Goal: Task Accomplishment & Management: Complete application form

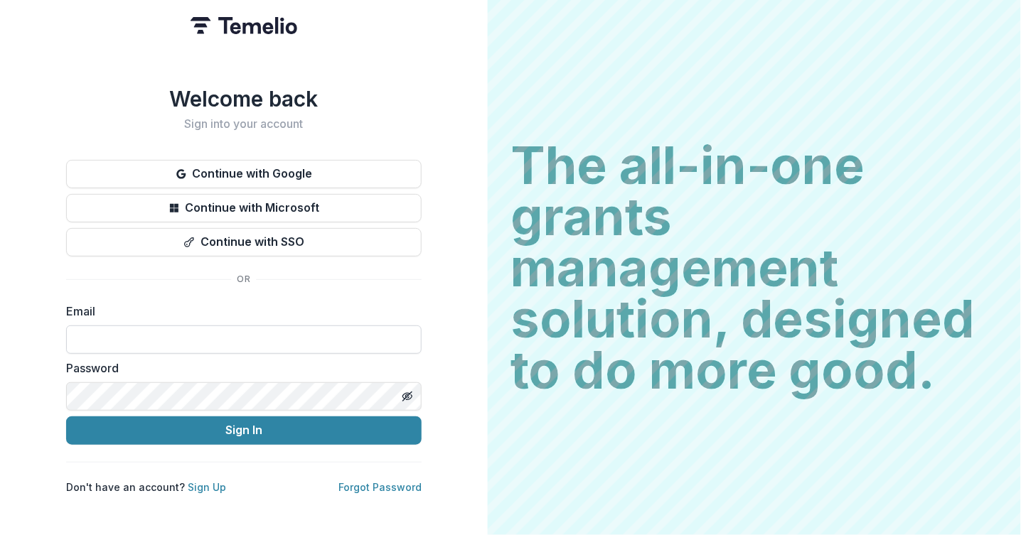
click at [142, 333] on input at bounding box center [243, 340] width 355 height 28
type input "**********"
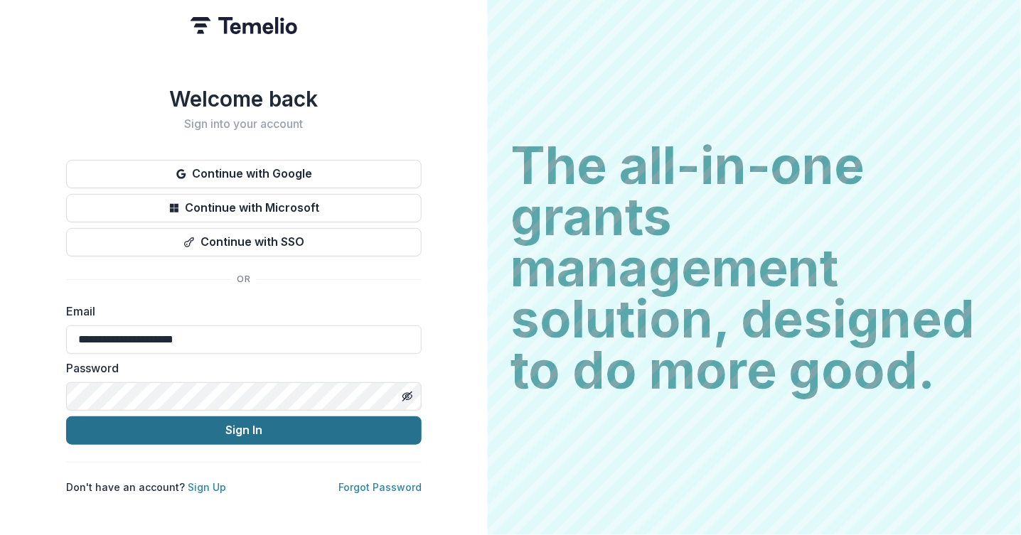
click at [216, 426] on button "Sign In" at bounding box center [243, 431] width 355 height 28
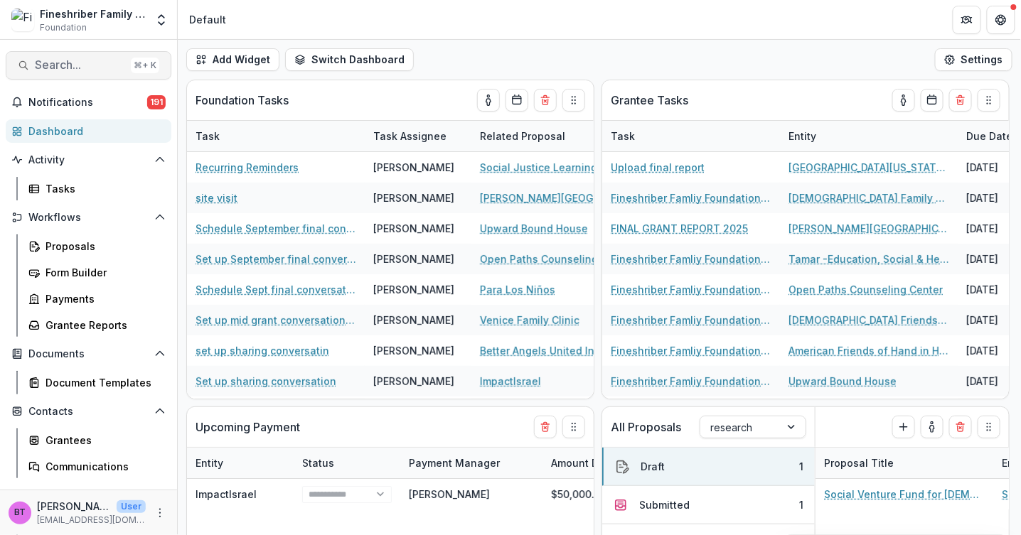
click at [59, 60] on span "Search..." at bounding box center [80, 65] width 90 height 14
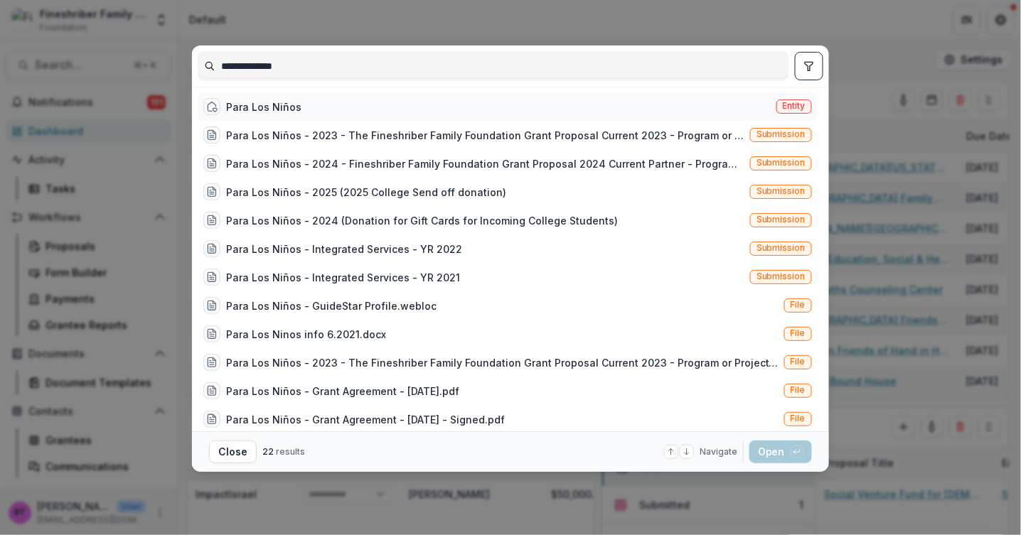
type input "**********"
click at [258, 94] on div "Para Los Niños Entity" at bounding box center [508, 106] width 620 height 28
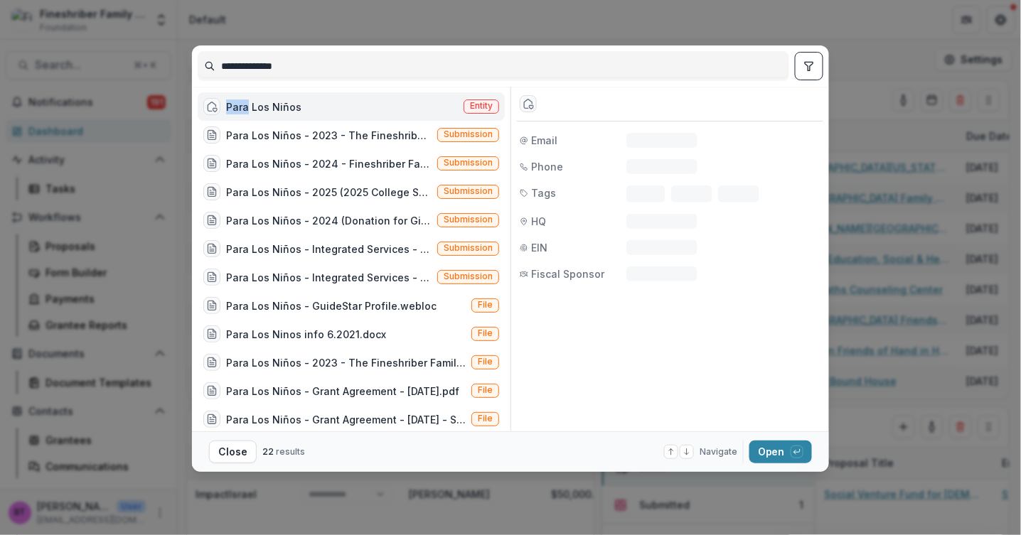
click at [258, 94] on div "Para Los Niños Entity" at bounding box center [351, 106] width 307 height 28
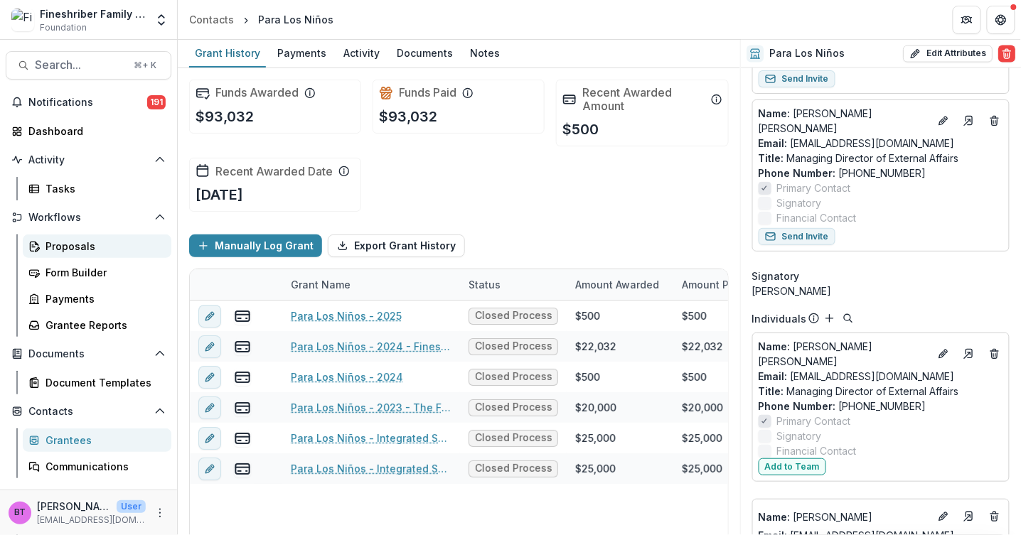
click at [70, 245] on div "Proposals" at bounding box center [102, 246] width 114 height 15
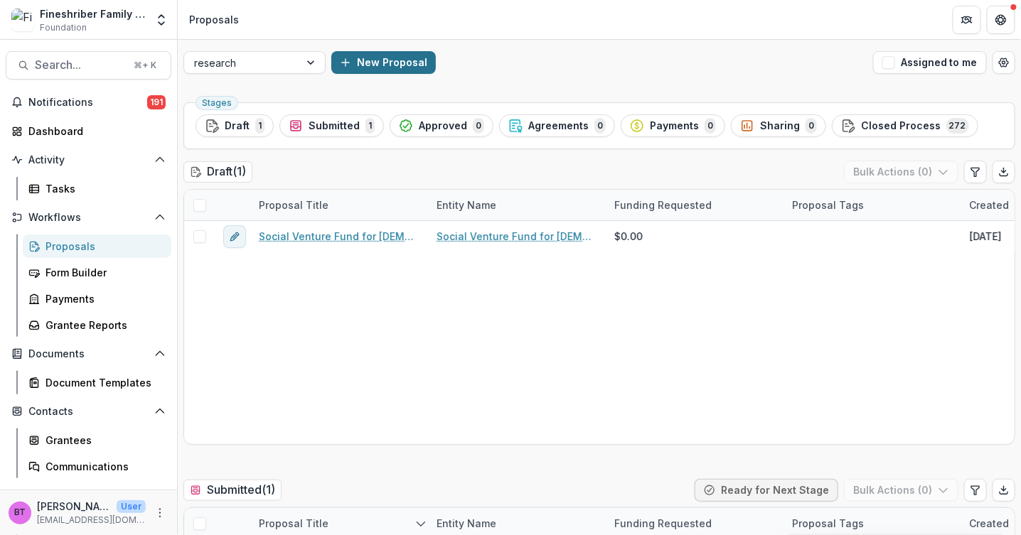
click at [395, 61] on button "New Proposal" at bounding box center [383, 62] width 105 height 23
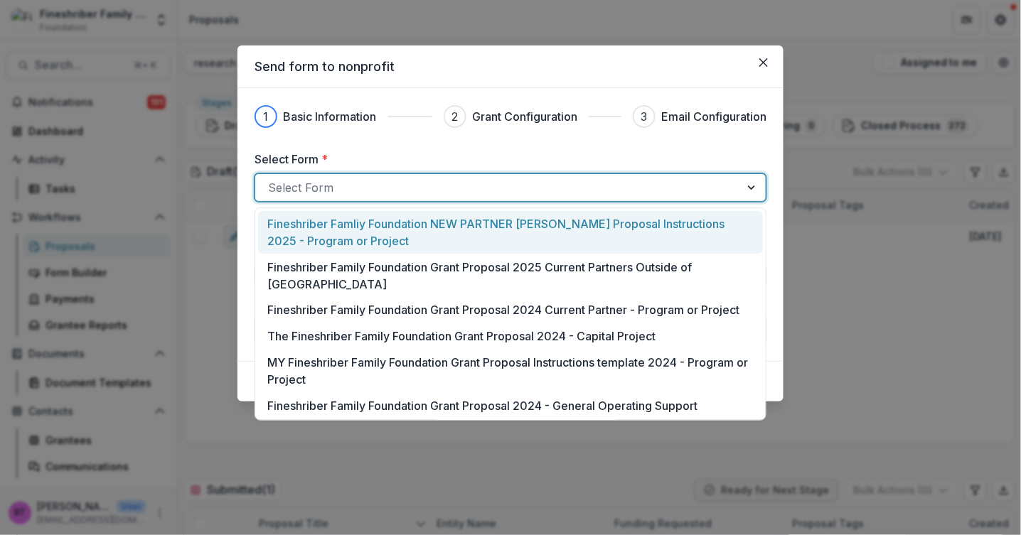
click at [335, 191] on div at bounding box center [497, 188] width 459 height 20
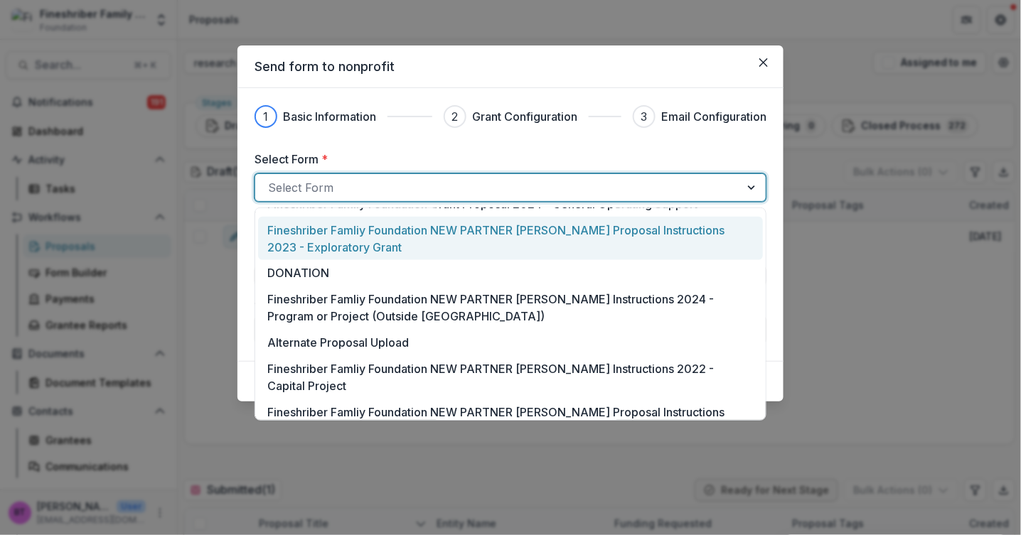
scroll to position [203, 0]
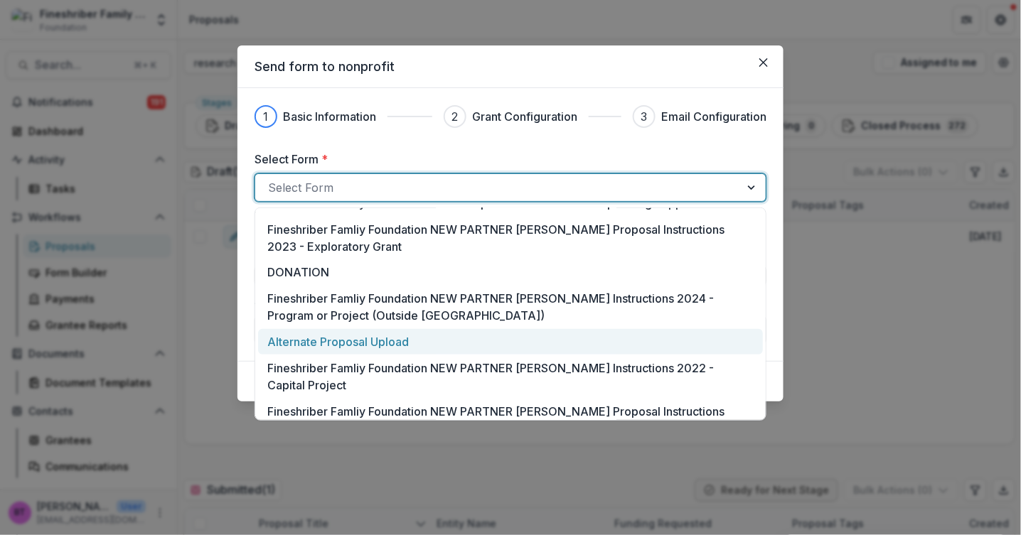
click at [356, 333] on p "Alternate Proposal Upload" at bounding box center [337, 341] width 141 height 17
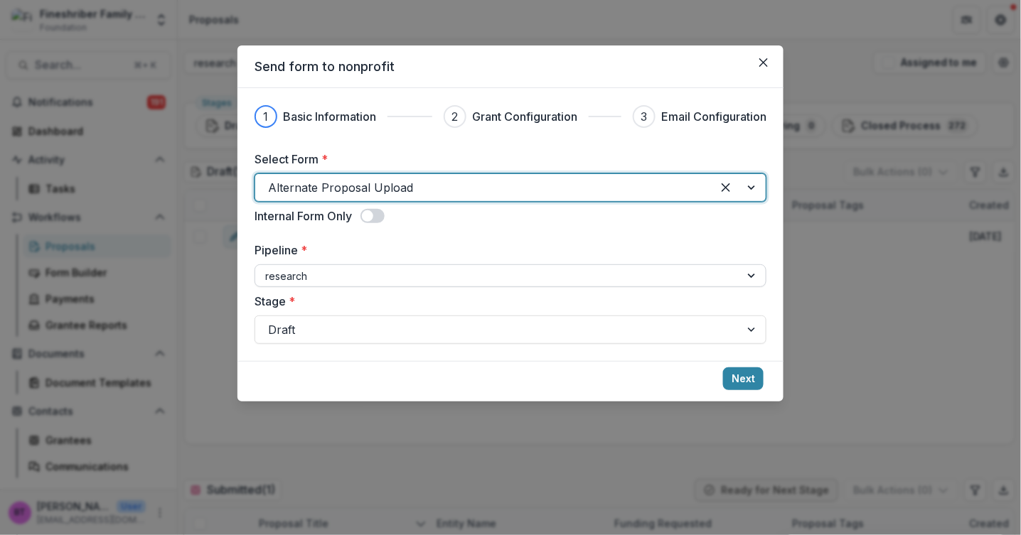
click at [314, 273] on div at bounding box center [497, 276] width 465 height 18
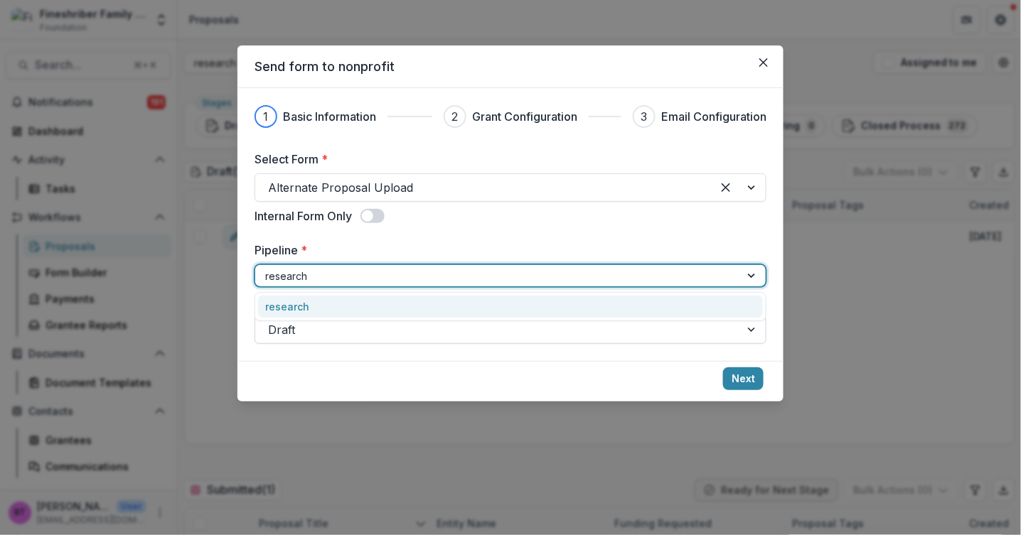
click at [294, 324] on div at bounding box center [497, 330] width 459 height 20
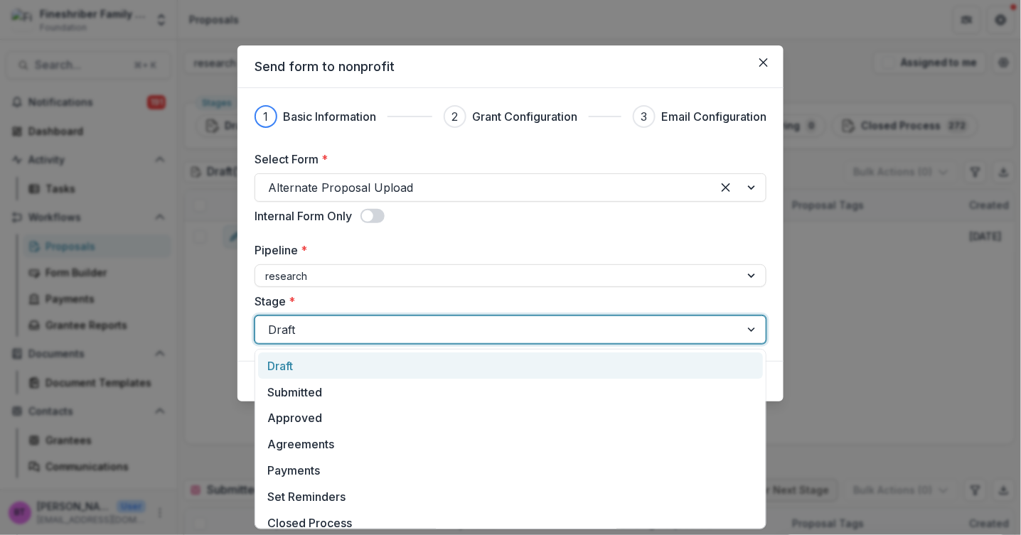
click at [291, 363] on div "Draft" at bounding box center [510, 366] width 505 height 26
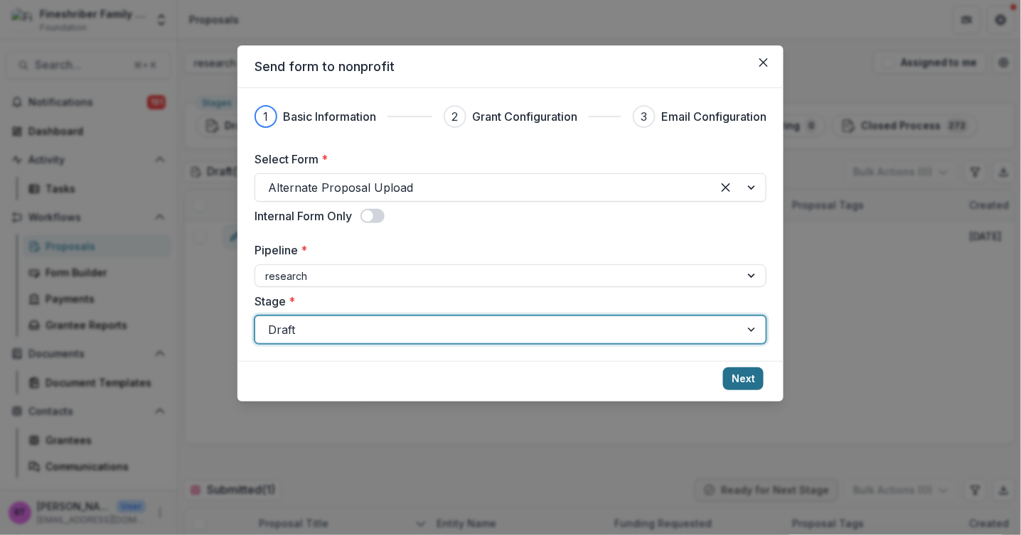
click at [742, 380] on button "Next" at bounding box center [743, 379] width 41 height 23
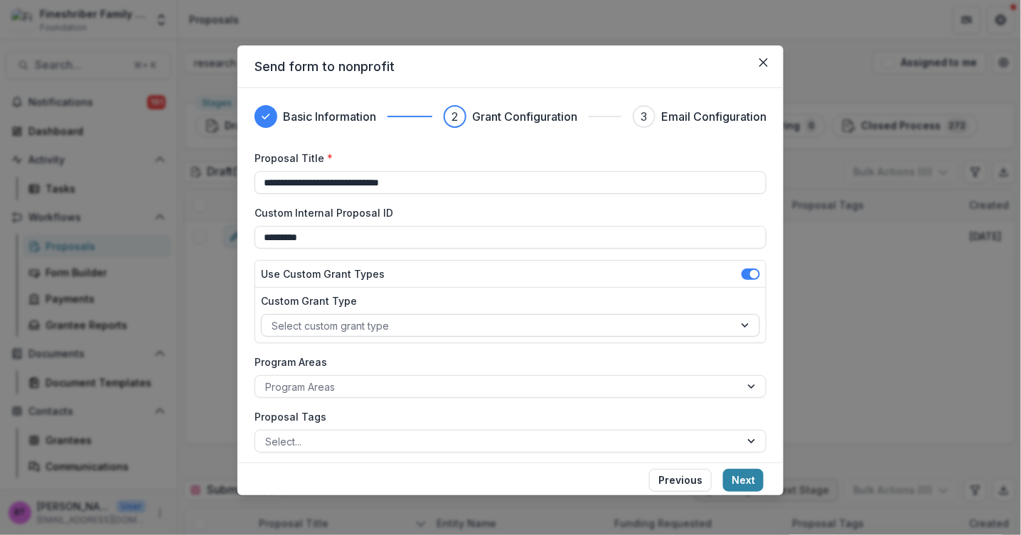
click at [403, 321] on div at bounding box center [498, 326] width 452 height 18
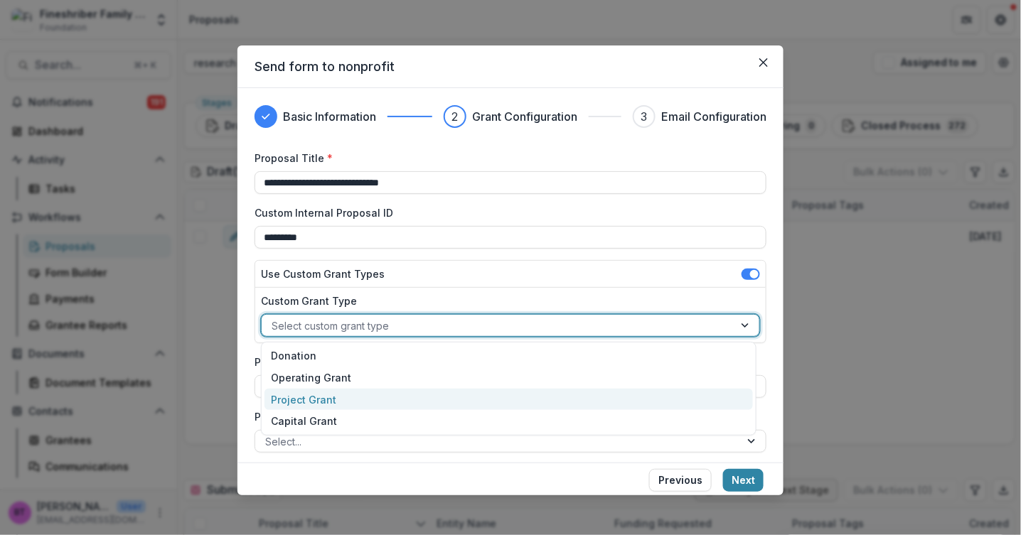
click at [306, 401] on div "Project Grant" at bounding box center [508, 400] width 488 height 22
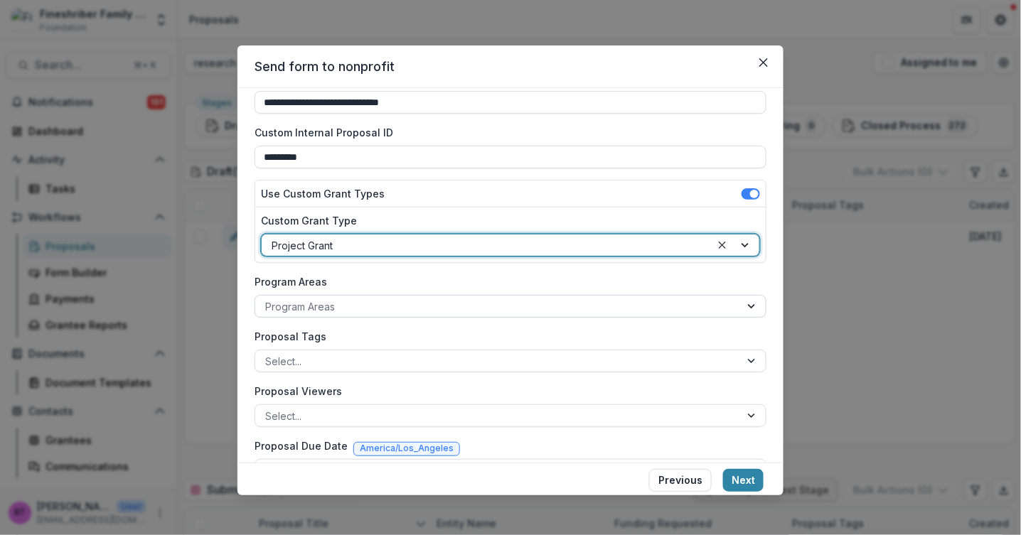
scroll to position [95, 0]
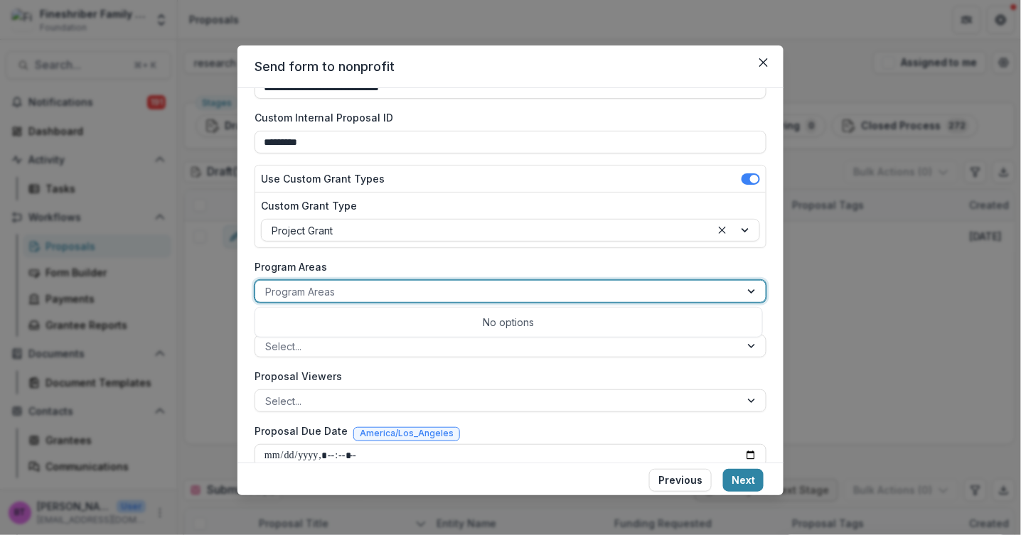
click at [334, 288] on div at bounding box center [497, 292] width 465 height 18
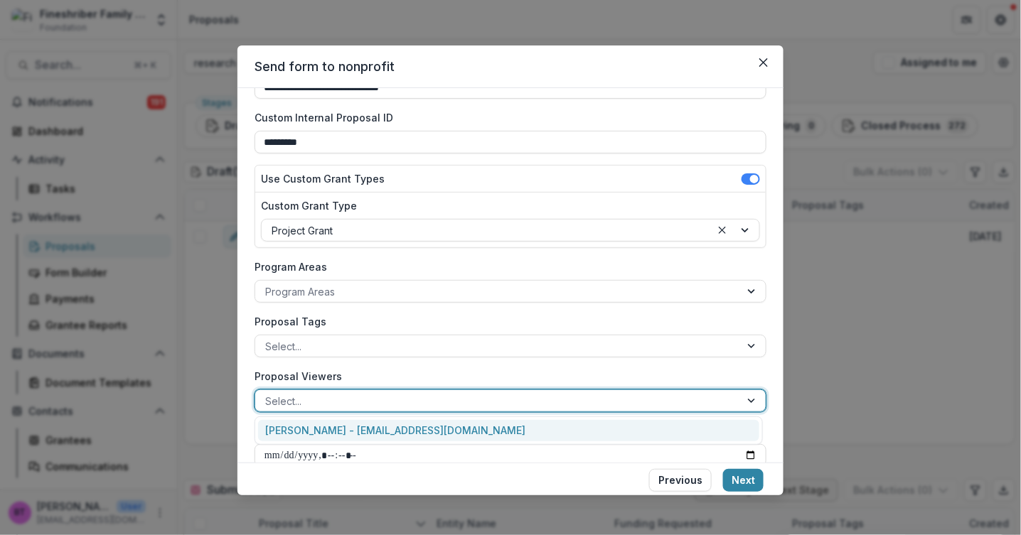
click at [309, 391] on div "Select..." at bounding box center [497, 401] width 485 height 21
click at [312, 429] on div "[PERSON_NAME] - [EMAIL_ADDRESS][DOMAIN_NAME]" at bounding box center [508, 431] width 500 height 22
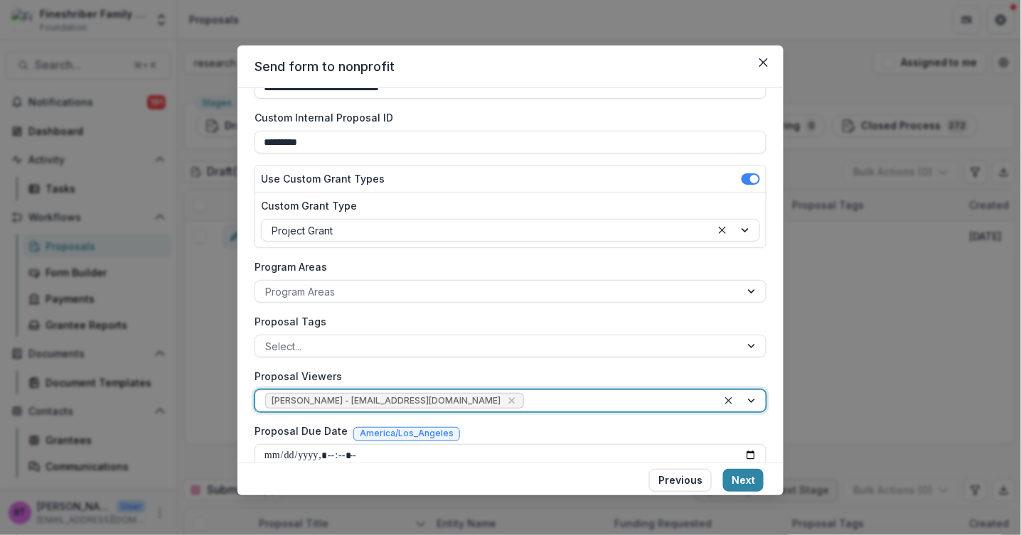
scroll to position [115, 0]
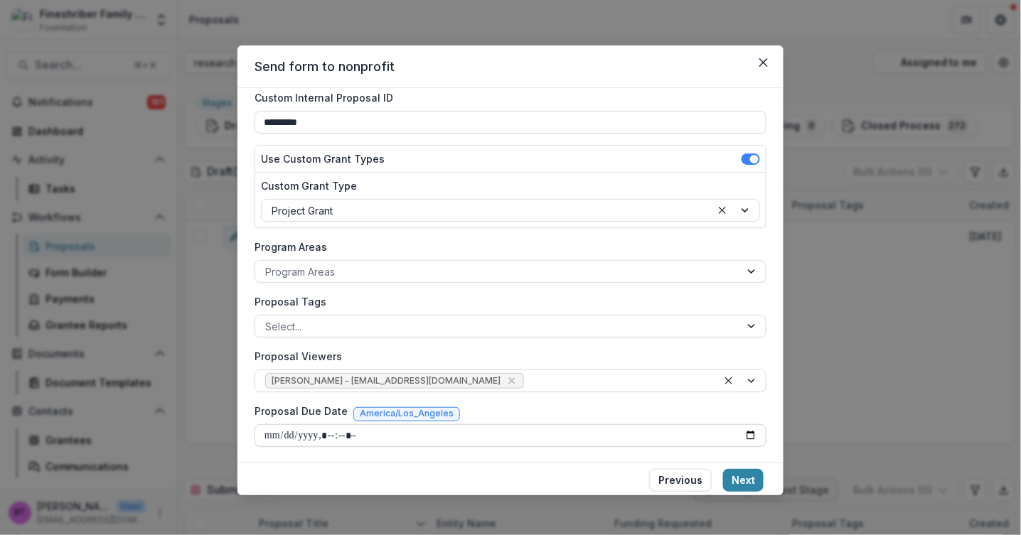
click at [747, 434] on input "Proposal Due Date" at bounding box center [511, 435] width 512 height 23
type input "**********"
click at [746, 480] on button "Next" at bounding box center [743, 480] width 41 height 23
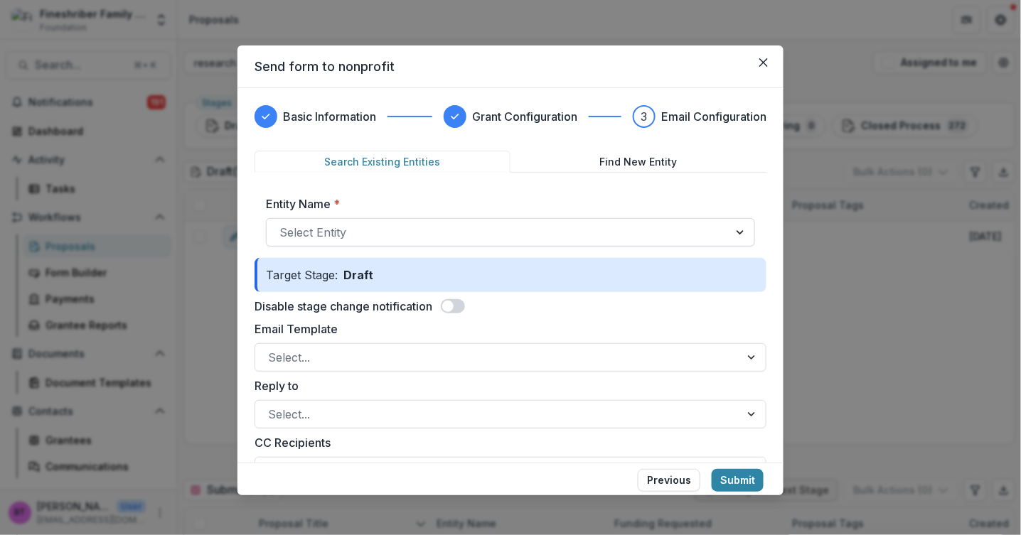
click at [387, 225] on div at bounding box center [497, 233] width 436 height 20
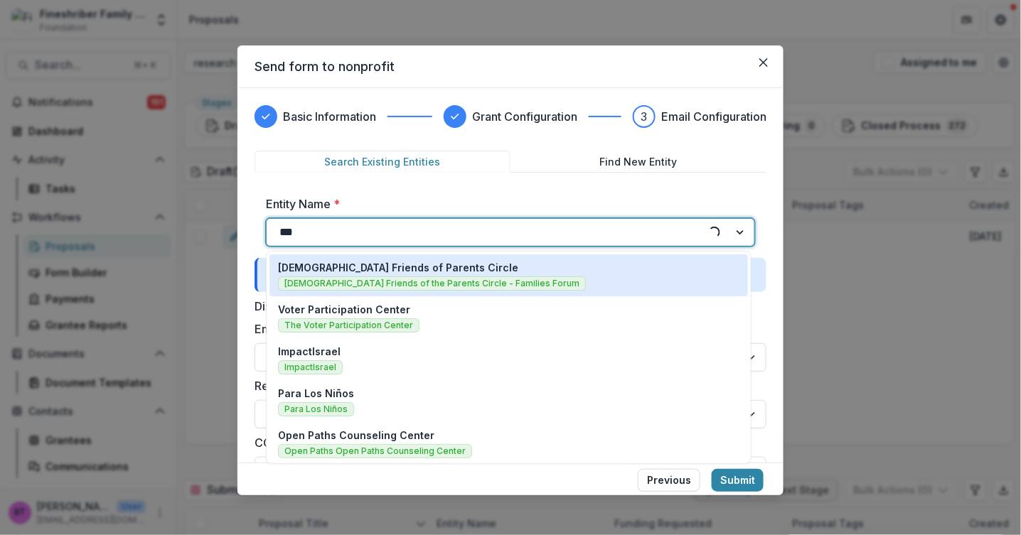
type input "****"
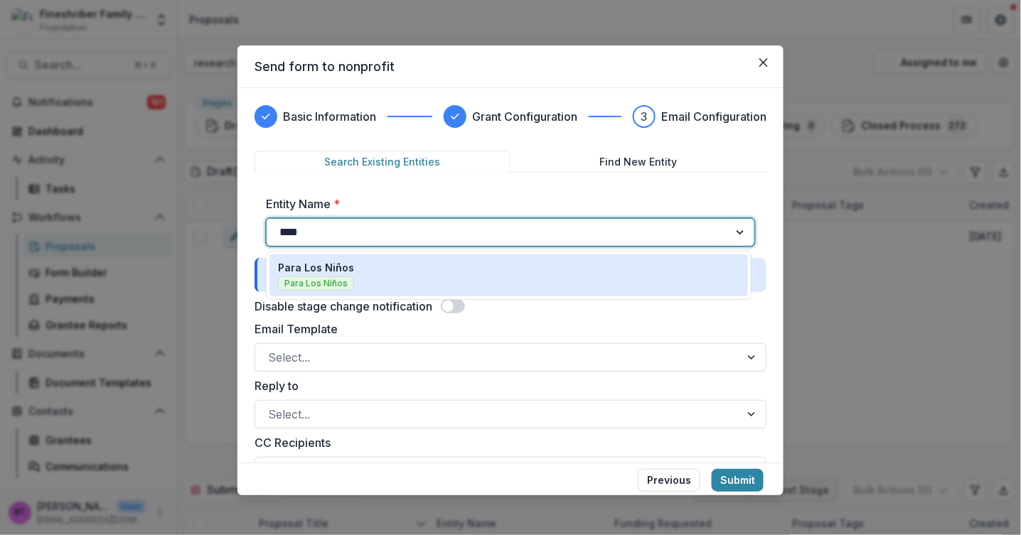
click at [294, 274] on div "Para Los Niños Para Los Niños" at bounding box center [508, 275] width 461 height 31
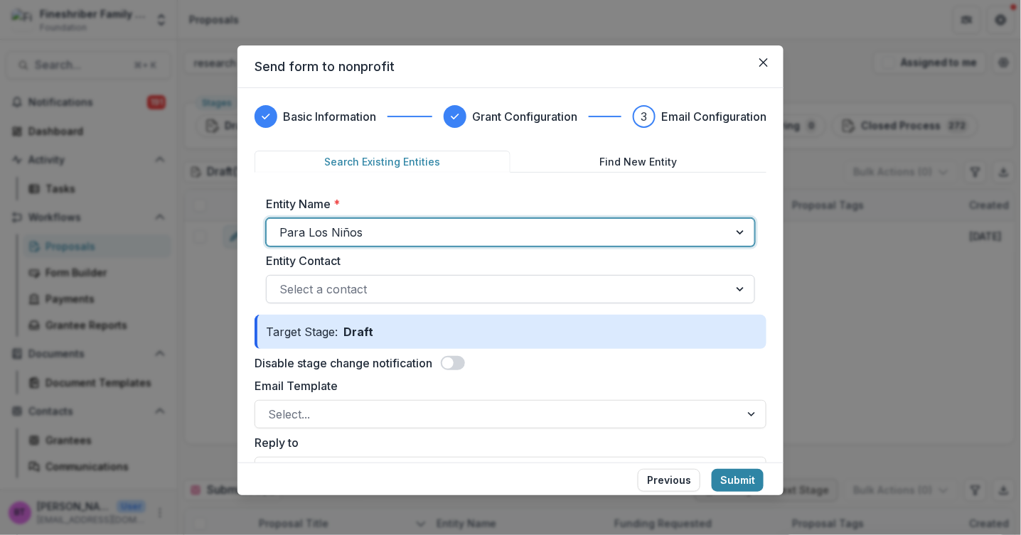
click at [293, 289] on div at bounding box center [497, 289] width 436 height 20
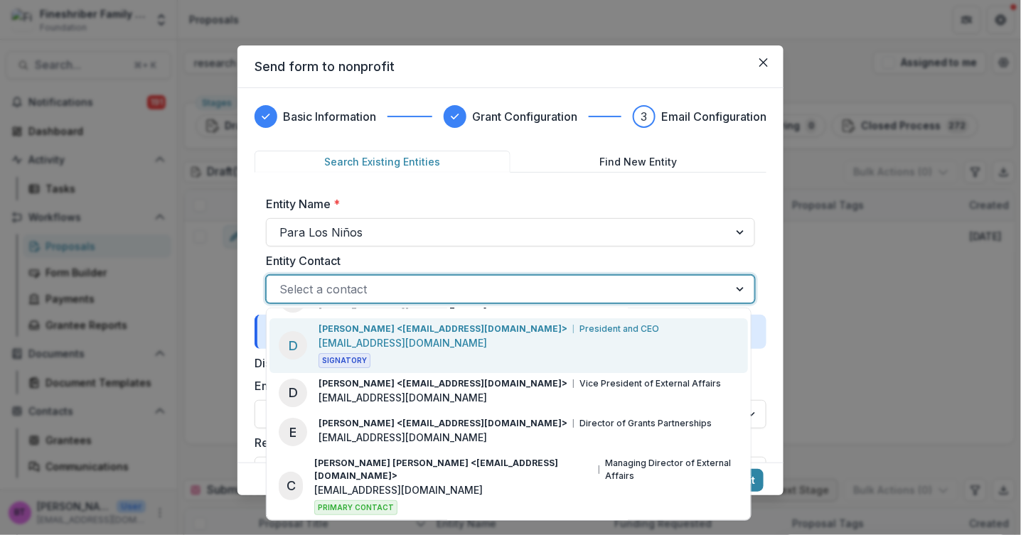
scroll to position [32, 0]
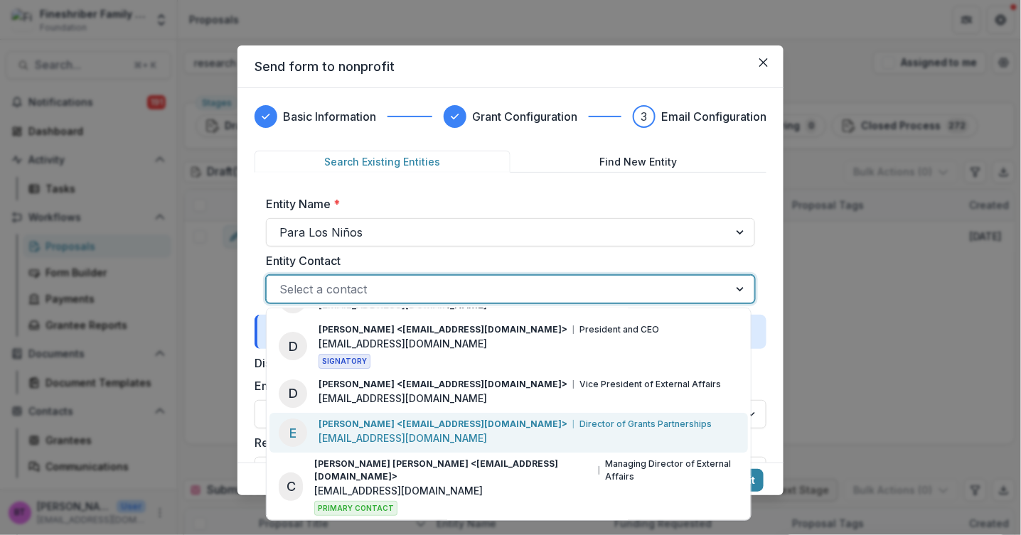
click at [355, 424] on p "[PERSON_NAME] <[EMAIL_ADDRESS][DOMAIN_NAME]>" at bounding box center [442, 424] width 249 height 13
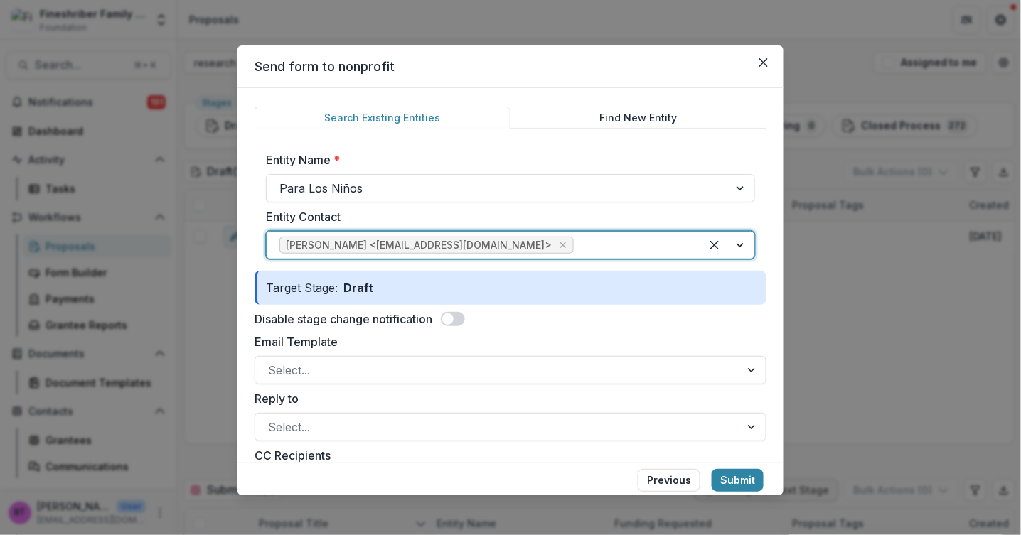
scroll to position [108, 0]
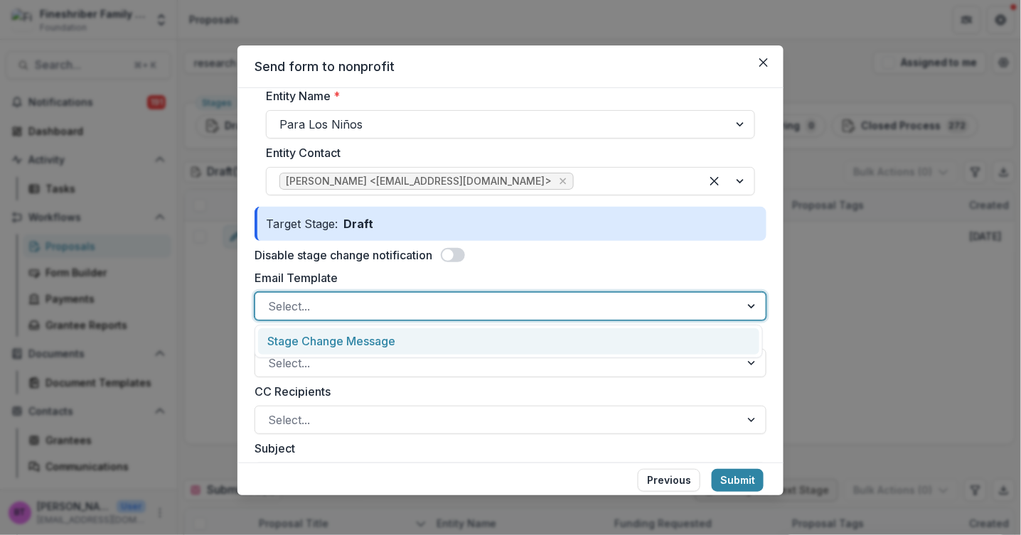
click at [354, 298] on div at bounding box center [497, 306] width 459 height 20
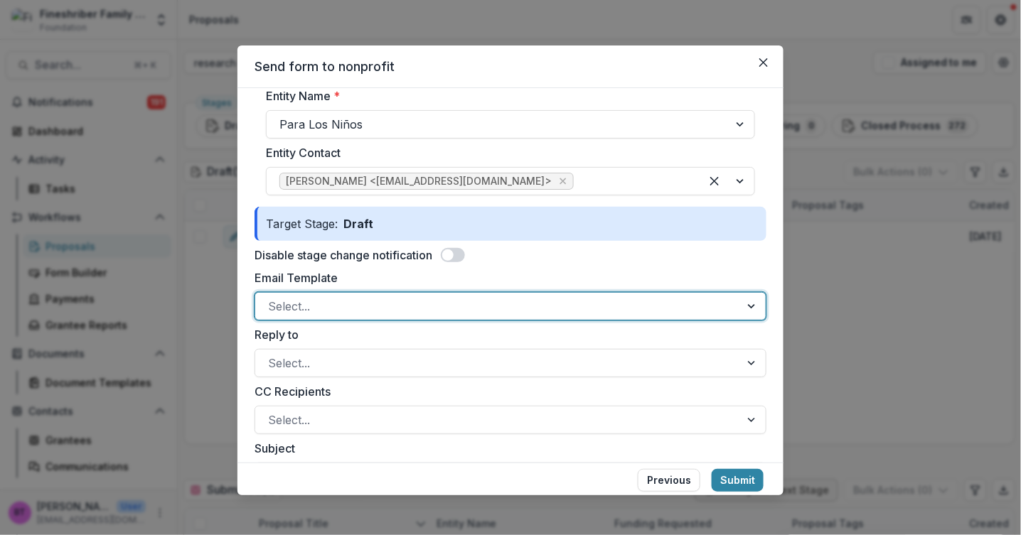
scroll to position [186, 0]
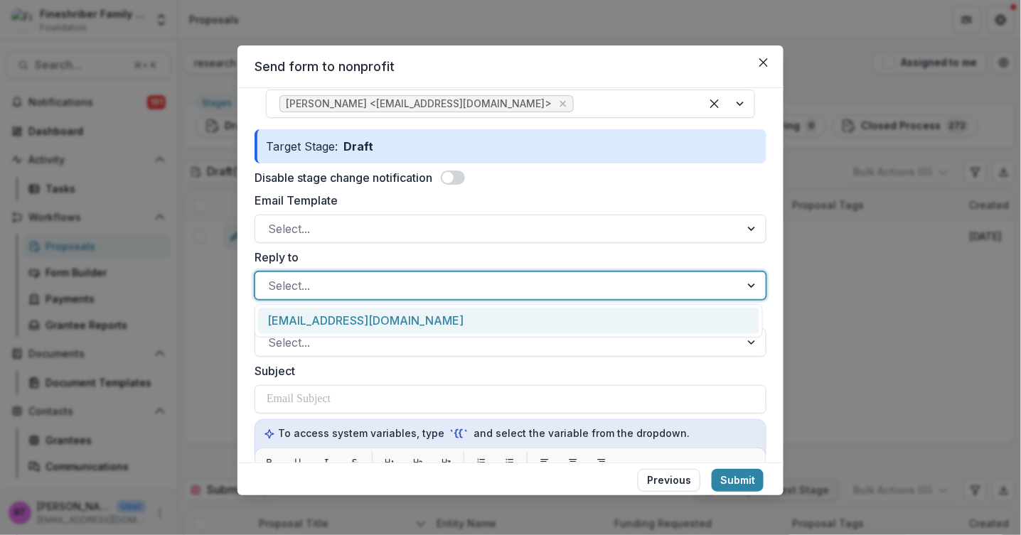
click at [334, 284] on div at bounding box center [497, 286] width 459 height 20
click at [331, 319] on div "[EMAIL_ADDRESS][DOMAIN_NAME]" at bounding box center [508, 321] width 500 height 26
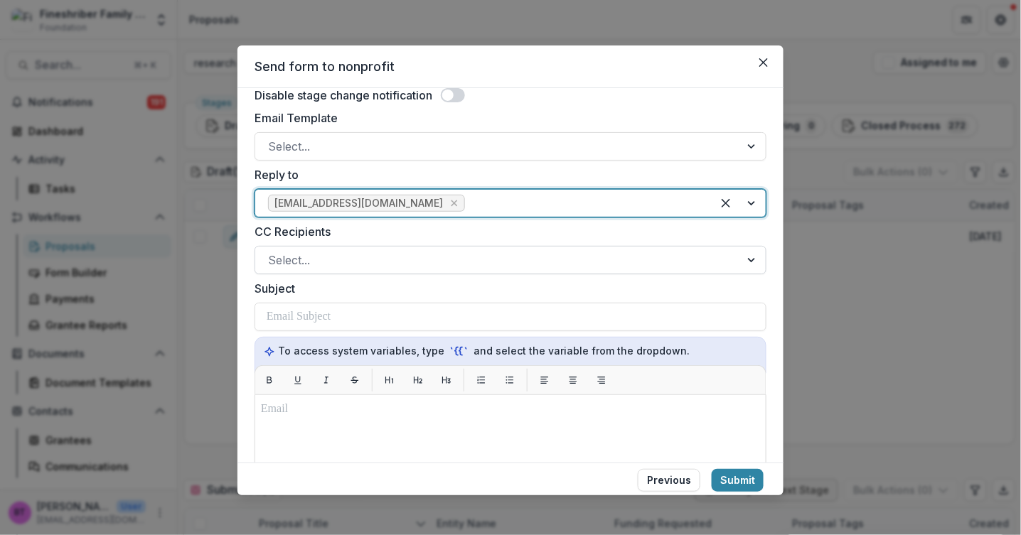
scroll to position [269, 0]
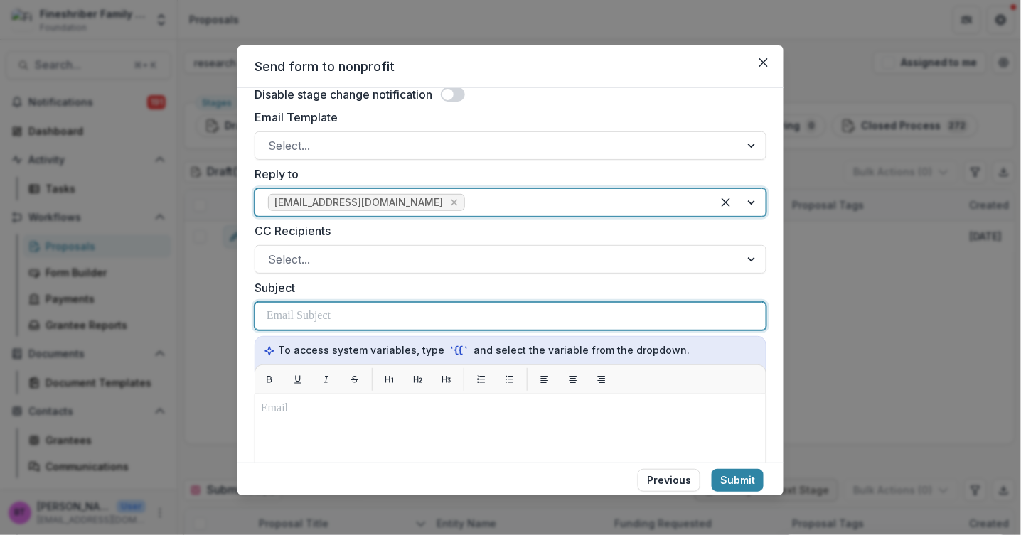
click at [304, 311] on p at bounding box center [299, 316] width 64 height 17
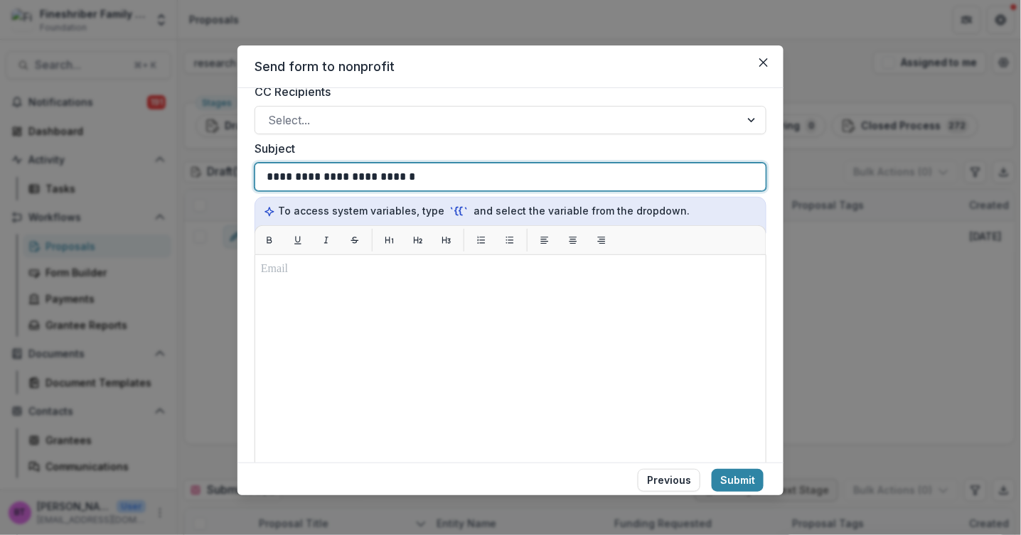
scroll to position [435, 0]
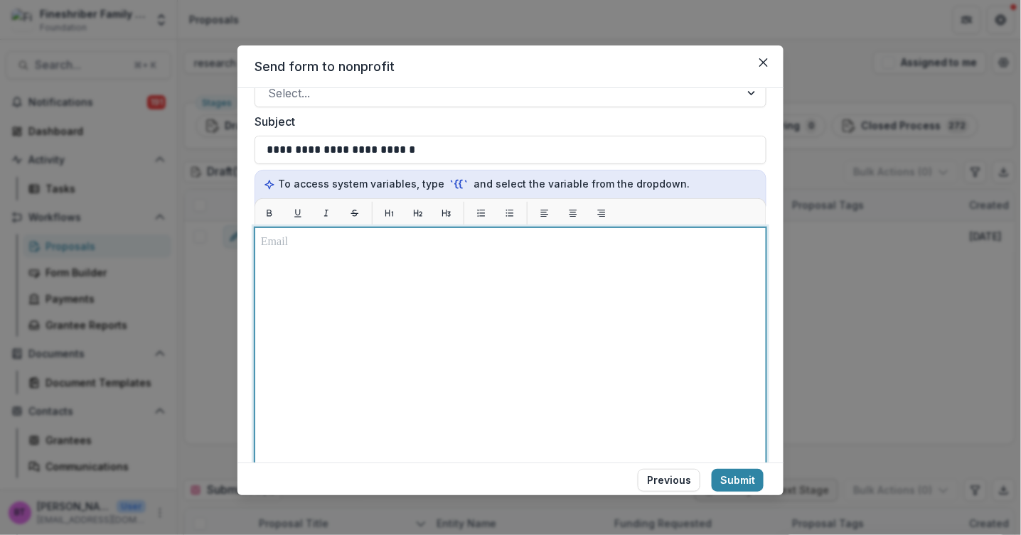
click at [279, 256] on div at bounding box center [510, 405] width 499 height 343
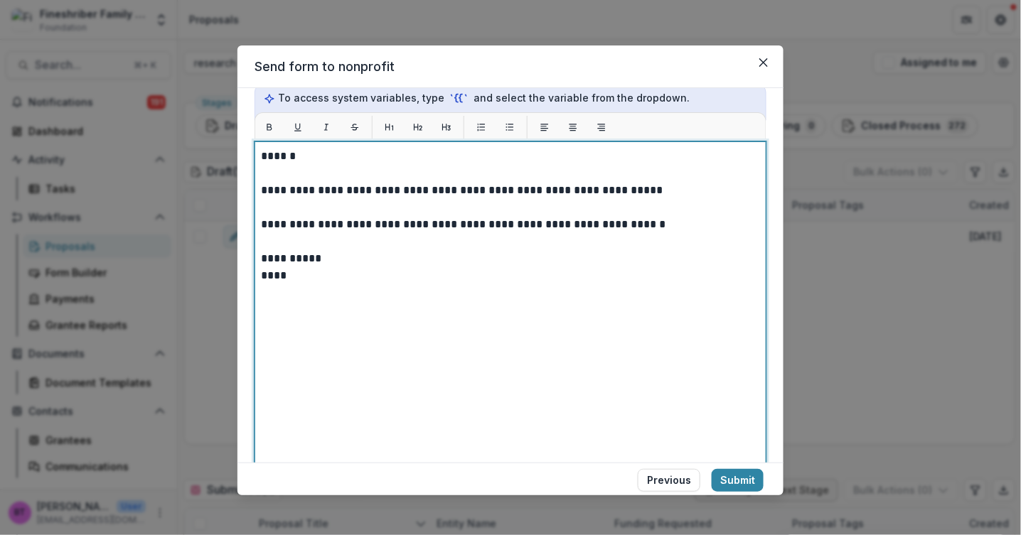
scroll to position [594, 0]
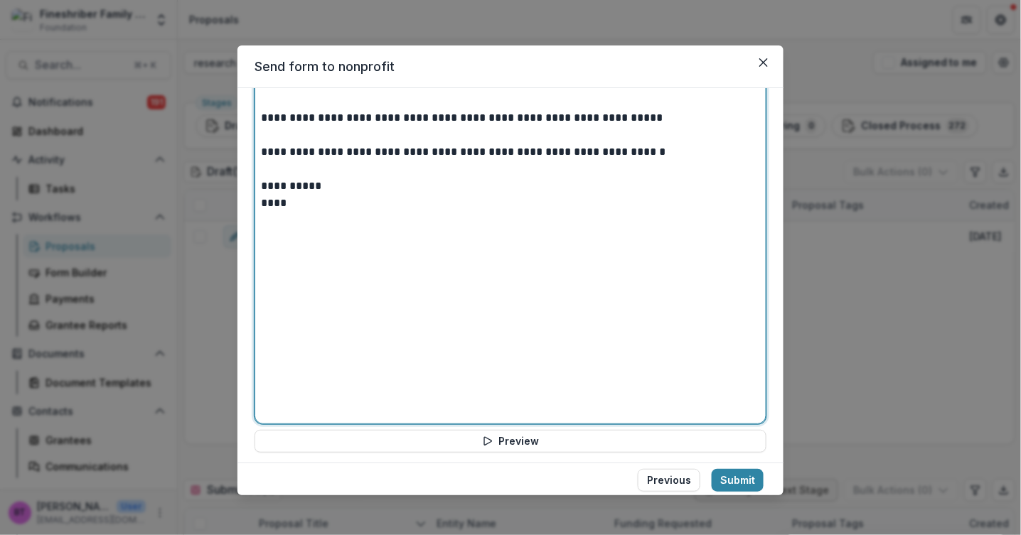
click at [281, 232] on div "**********" at bounding box center [510, 246] width 499 height 343
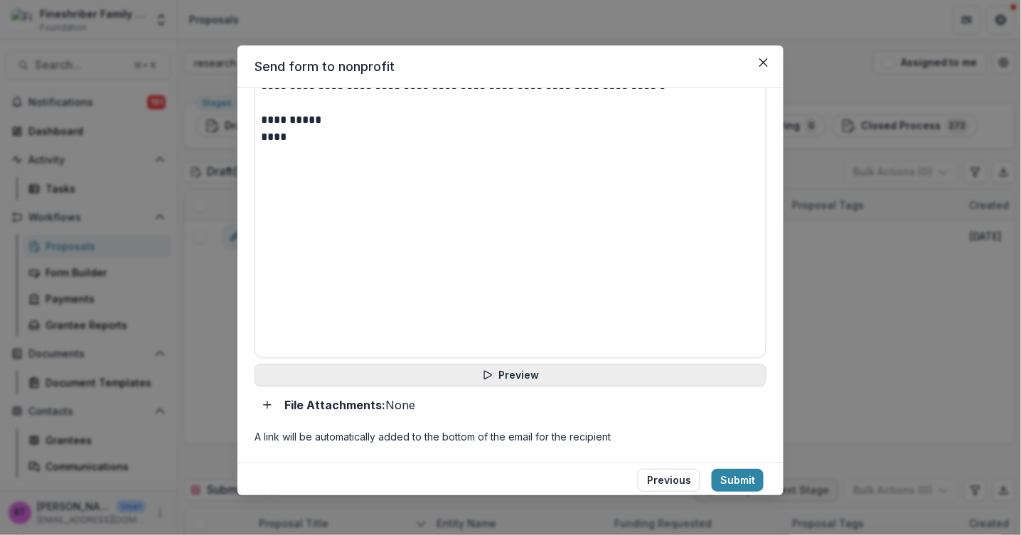
click at [513, 378] on button "Preview" at bounding box center [511, 375] width 512 height 23
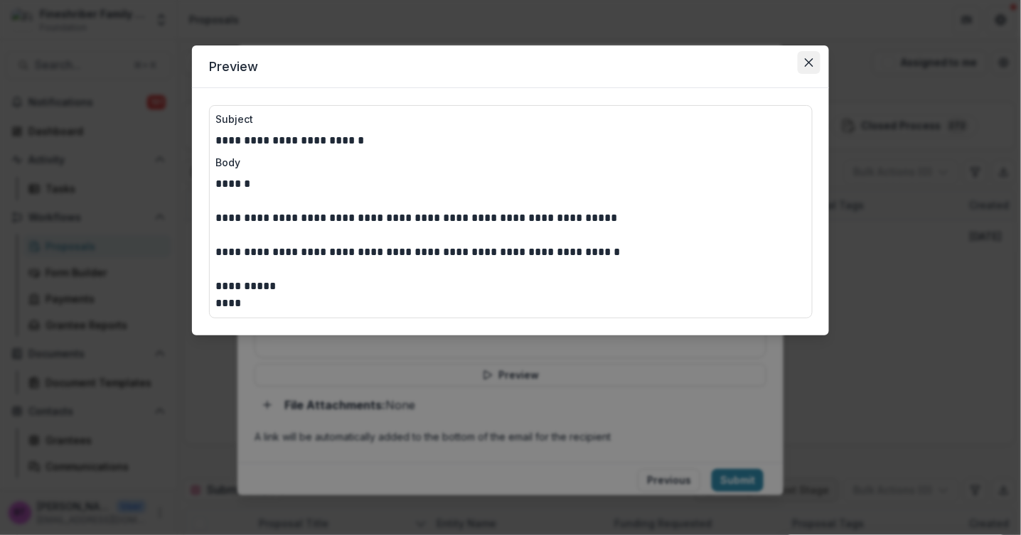
click at [806, 60] on icon "Close" at bounding box center [809, 62] width 9 height 9
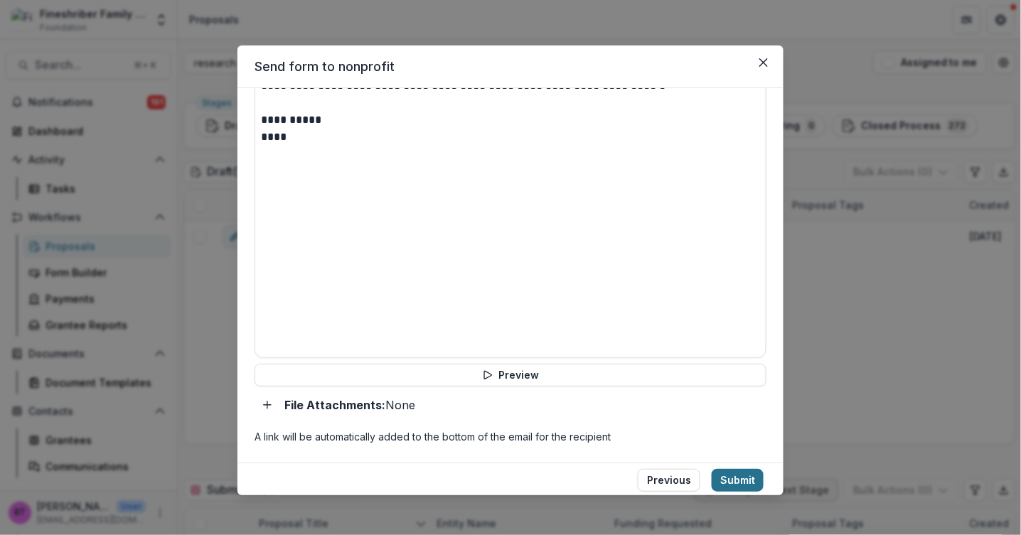
click at [732, 478] on button "Submit" at bounding box center [738, 480] width 52 height 23
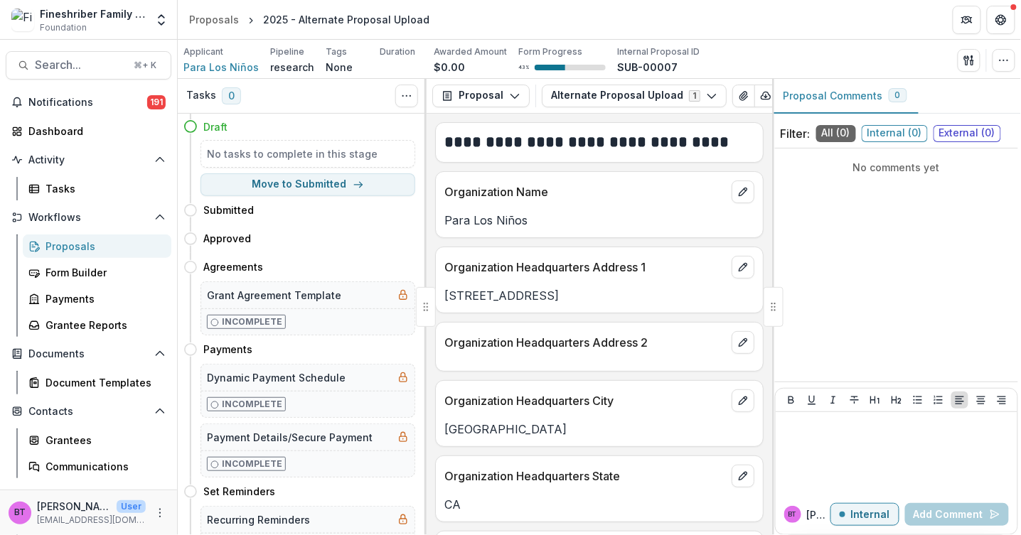
click at [75, 244] on div "Proposals" at bounding box center [102, 246] width 114 height 15
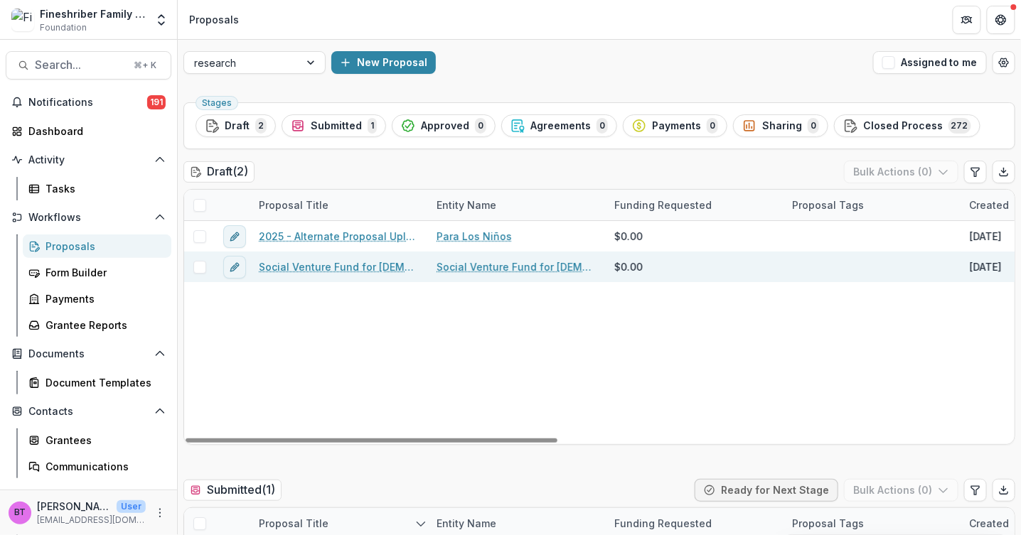
click at [373, 272] on link "Social Venture Fund for [DEMOGRAPHIC_DATA]-Arab Equality and Shared Society in …" at bounding box center [339, 266] width 161 height 15
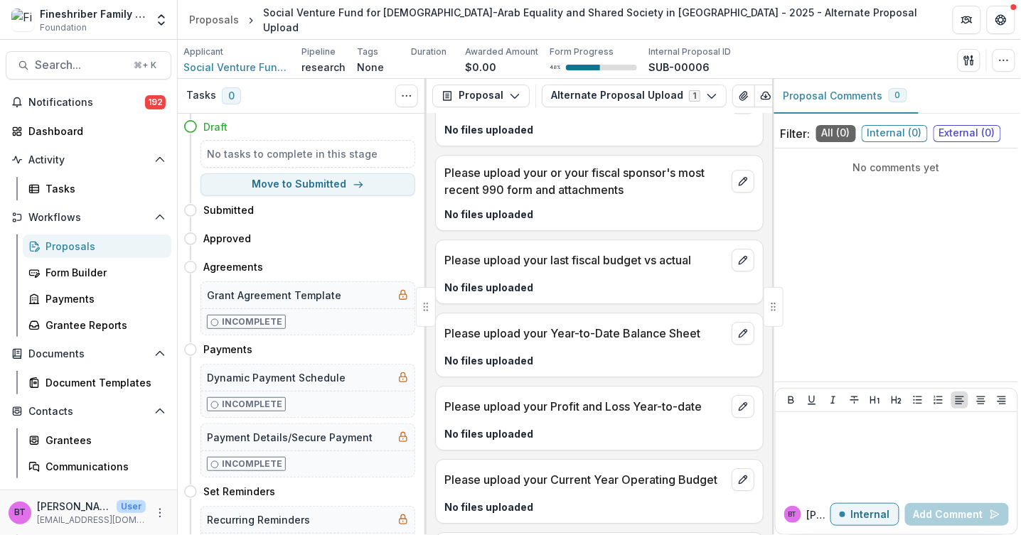
click at [82, 245] on div "Proposals" at bounding box center [102, 246] width 114 height 15
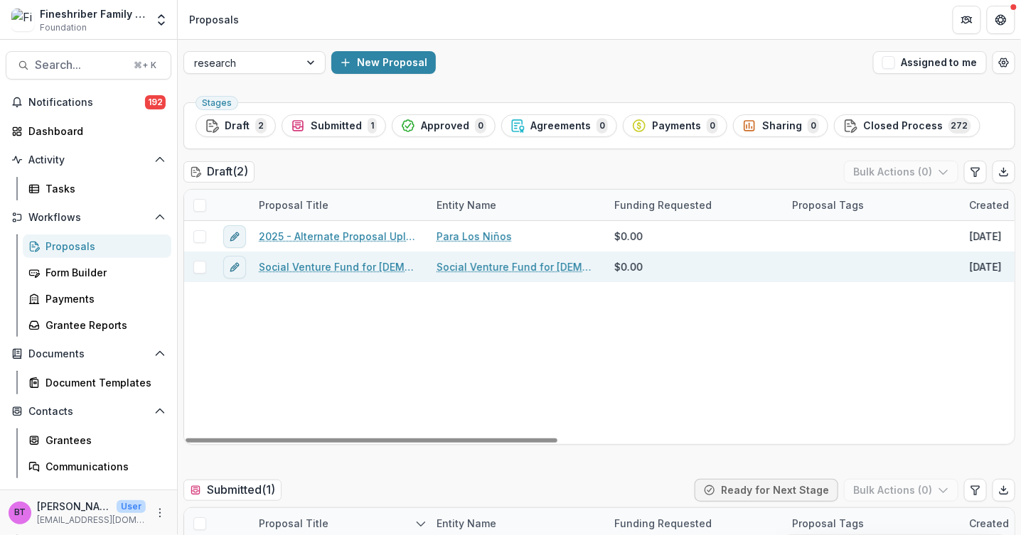
click at [485, 267] on link "Social Venture Fund for [DEMOGRAPHIC_DATA]-Arab Equality and Shared Society in …" at bounding box center [516, 266] width 161 height 15
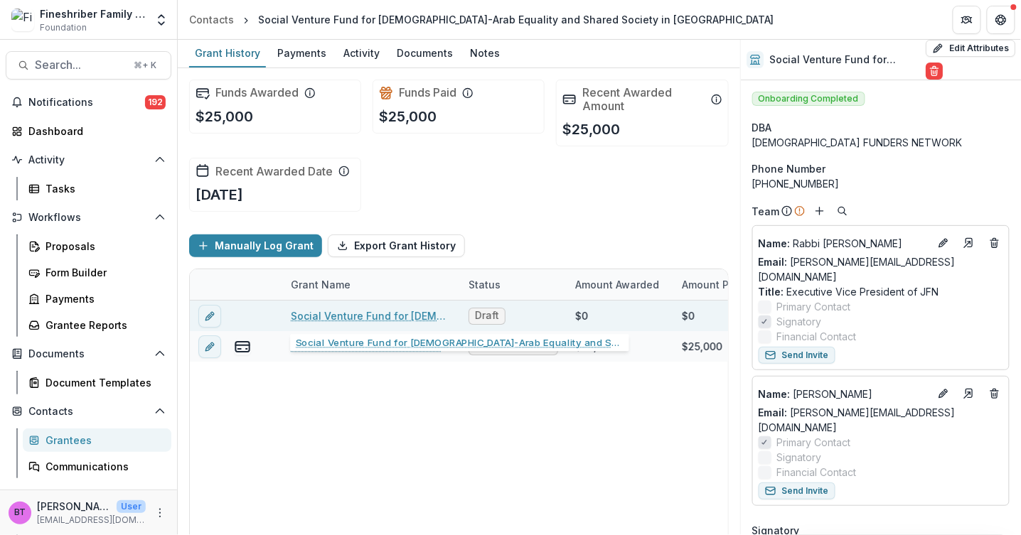
click at [415, 316] on link "Social Venture Fund for [DEMOGRAPHIC_DATA]-Arab Equality and Shared Society in …" at bounding box center [371, 316] width 161 height 15
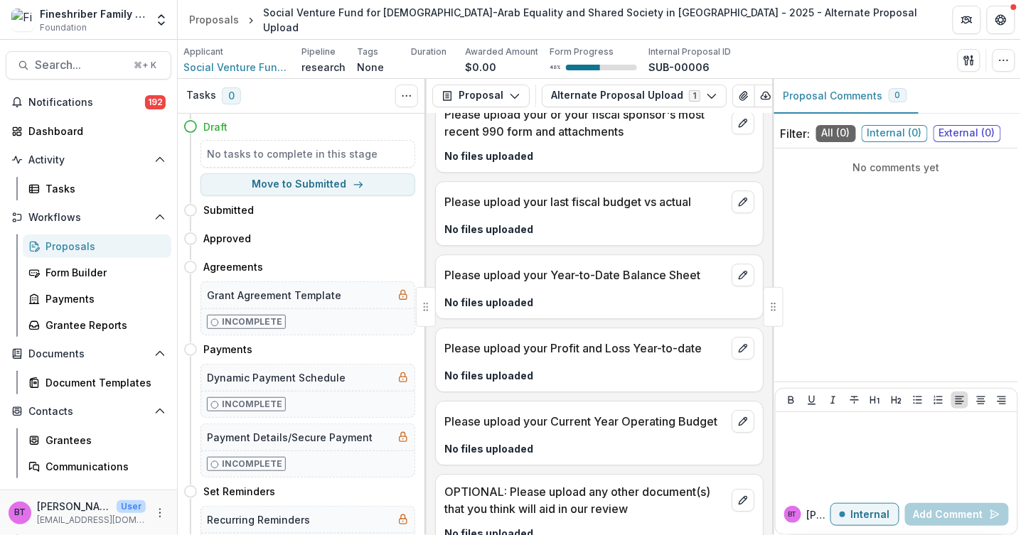
scroll to position [1161, 0]
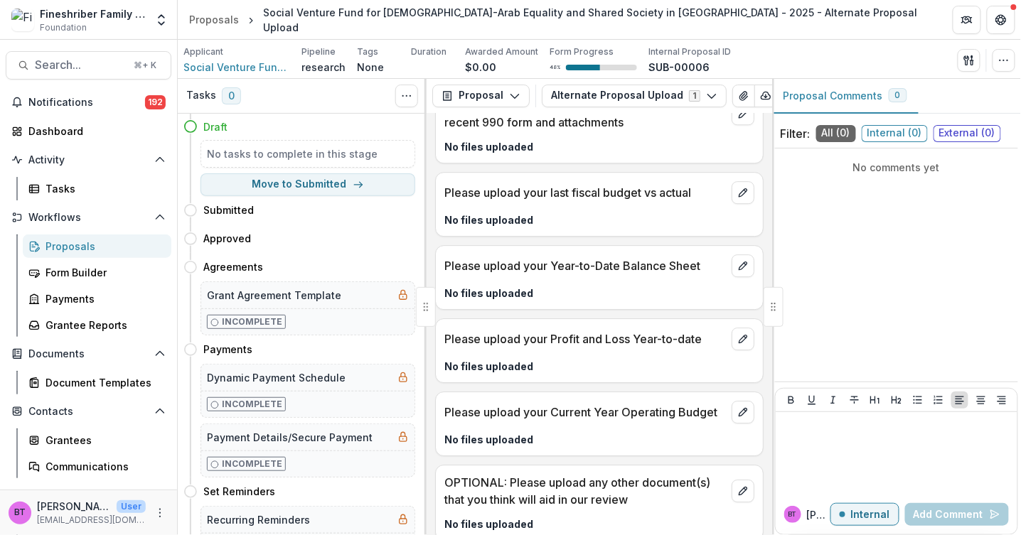
click at [48, 241] on div "Proposals" at bounding box center [102, 246] width 114 height 15
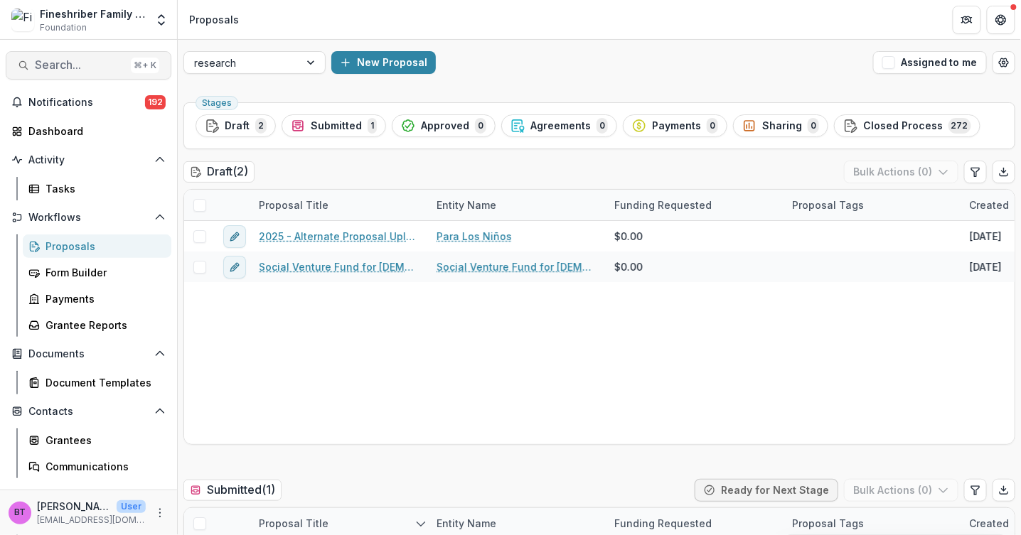
click at [68, 65] on span "Search..." at bounding box center [80, 65] width 90 height 14
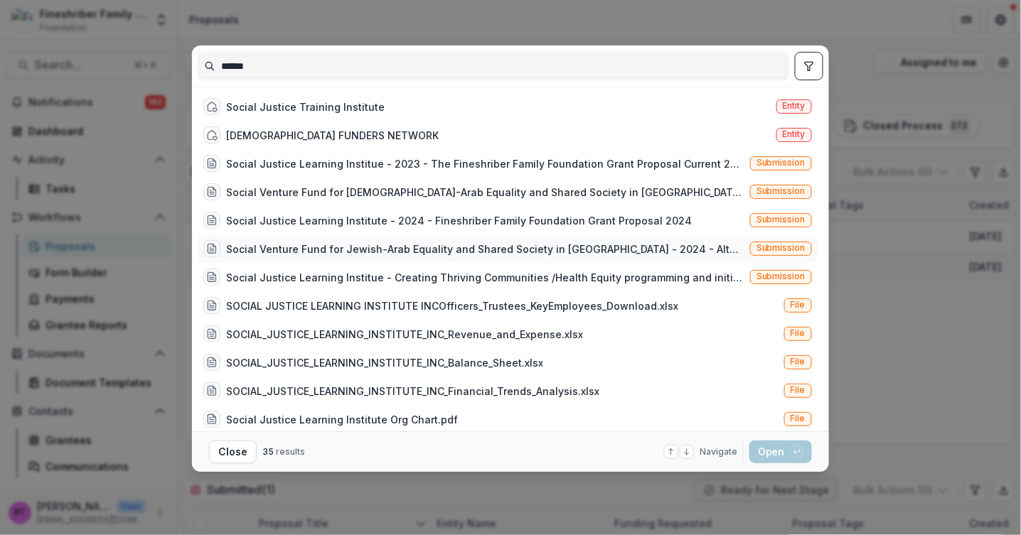
type input "******"
click at [307, 245] on div "Social Venture Fund for Jewish-Arab Equality and Shared Society in [GEOGRAPHIC_…" at bounding box center [485, 249] width 518 height 15
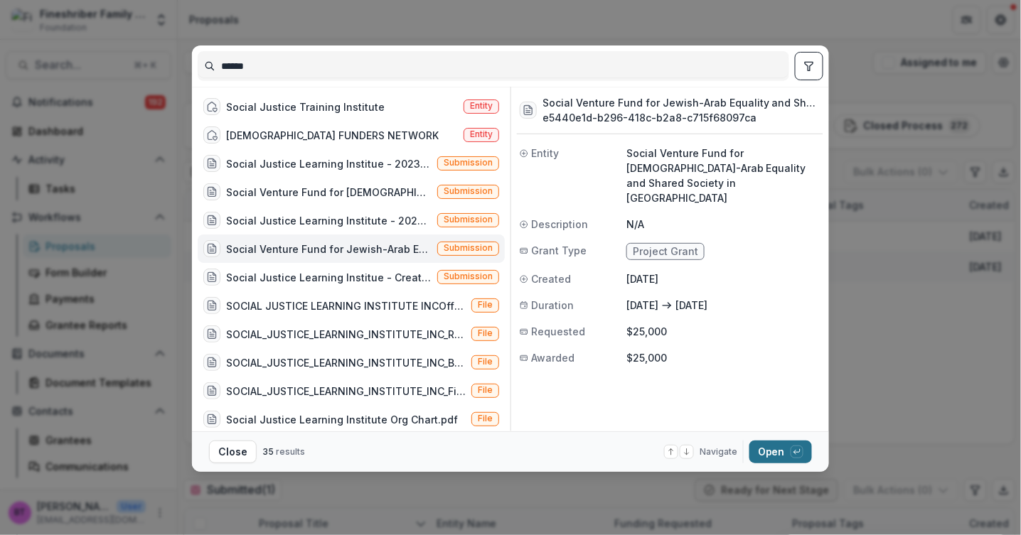
click at [773, 448] on button "Open with enter key" at bounding box center [780, 452] width 63 height 23
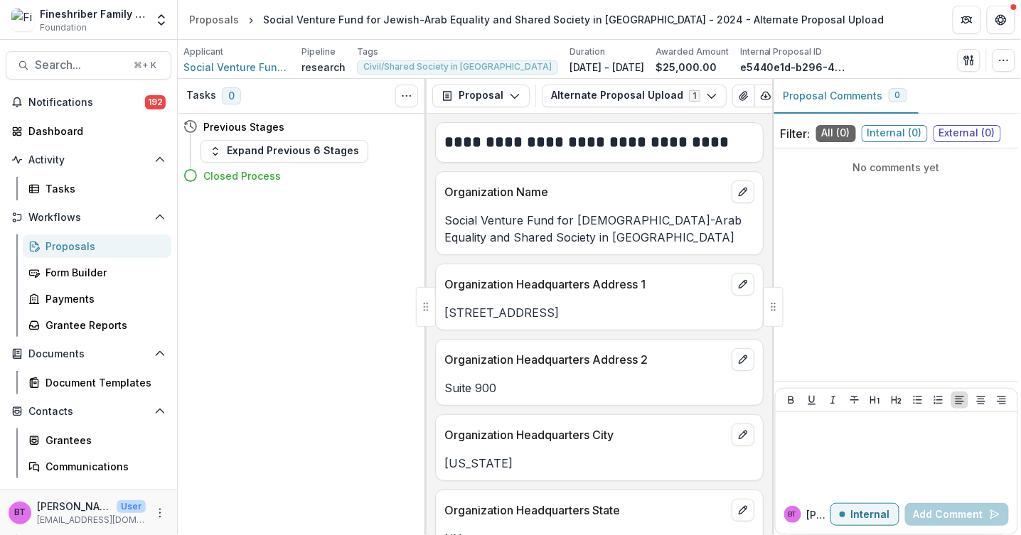
click at [261, 58] on div "Applicant Social Venture Fund for [DEMOGRAPHIC_DATA]-Arab Equality and Shared S…" at bounding box center [236, 59] width 107 height 29
click at [261, 63] on span "Social Venture Fund for [DEMOGRAPHIC_DATA]-Arab Equality and Shared Society in …" at bounding box center [236, 67] width 107 height 15
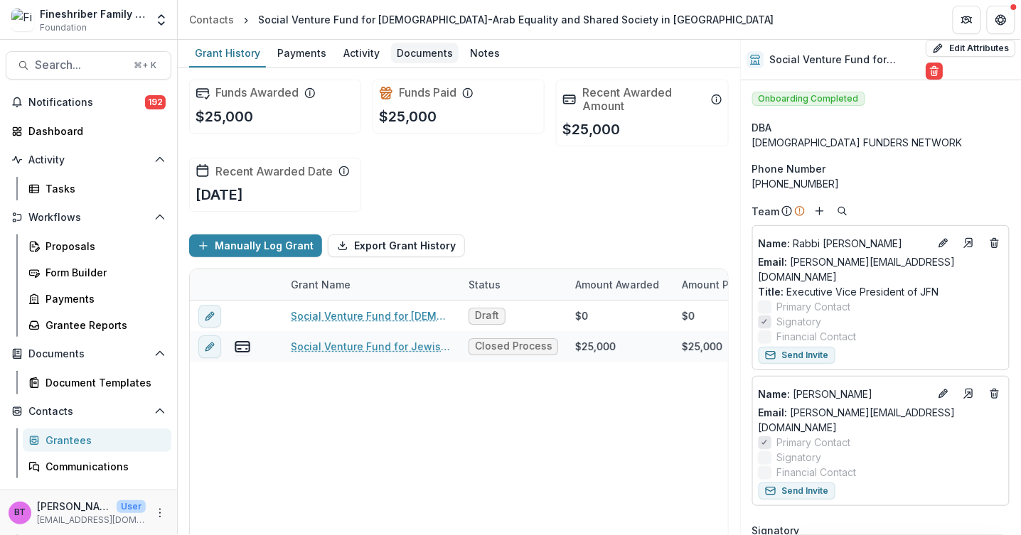
click at [429, 49] on div "Documents" at bounding box center [425, 53] width 68 height 21
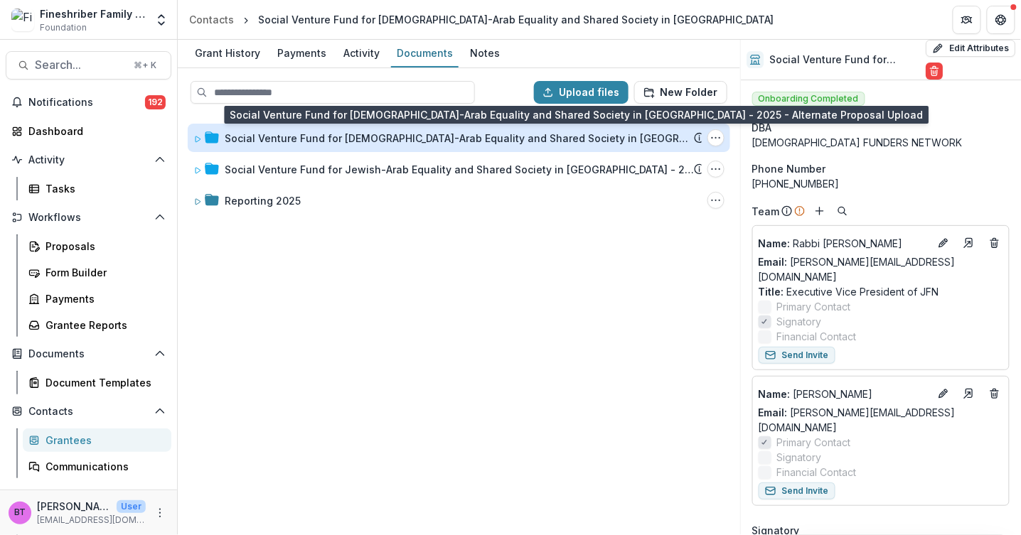
click at [251, 134] on div "Social Venture Fund for [DEMOGRAPHIC_DATA]-Arab Equality and Shared Society in …" at bounding box center [459, 138] width 469 height 15
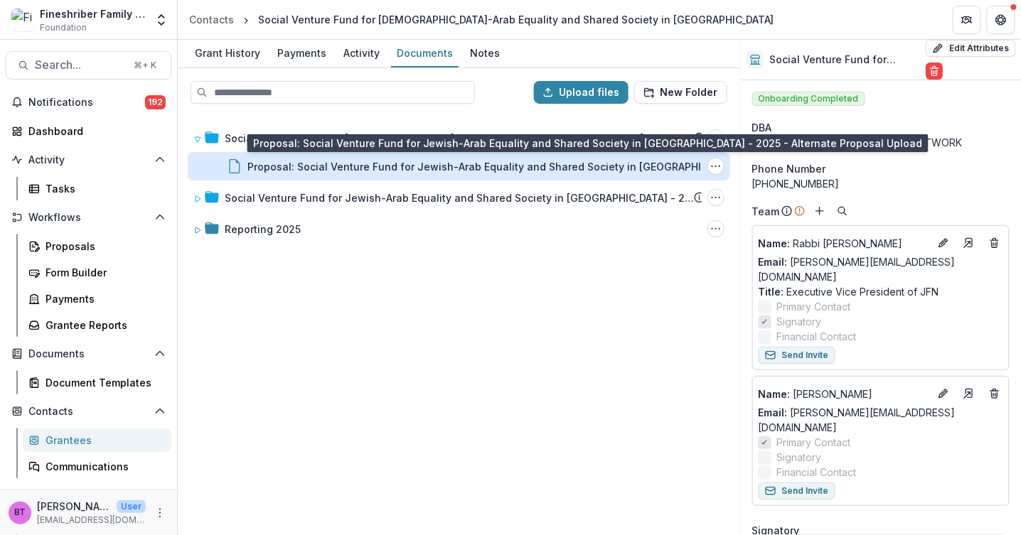
click at [262, 161] on div "Proposal: Social Venture Fund for Jewish-Arab Equality and Shared Society in [G…" at bounding box center [481, 166] width 469 height 15
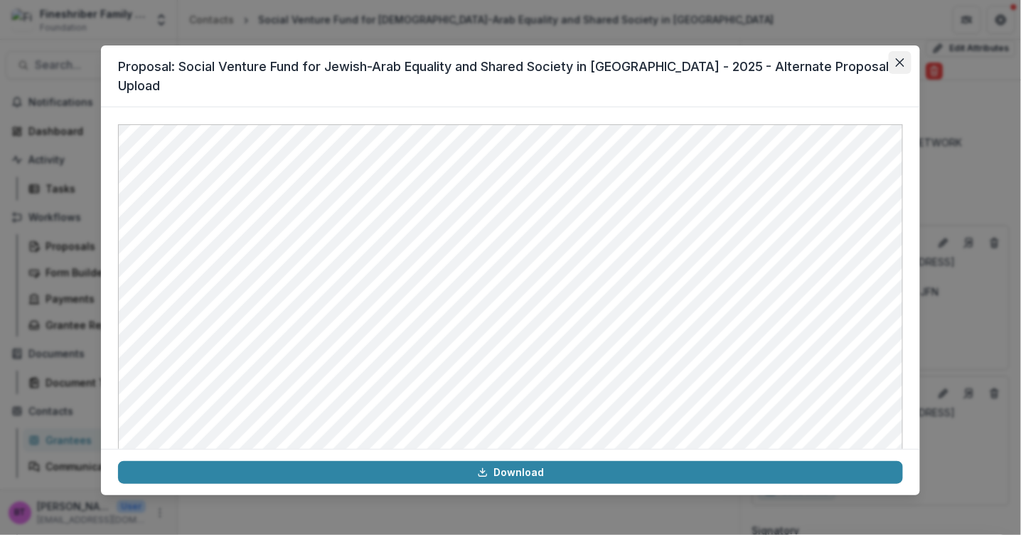
click at [899, 62] on icon "Close" at bounding box center [900, 62] width 9 height 9
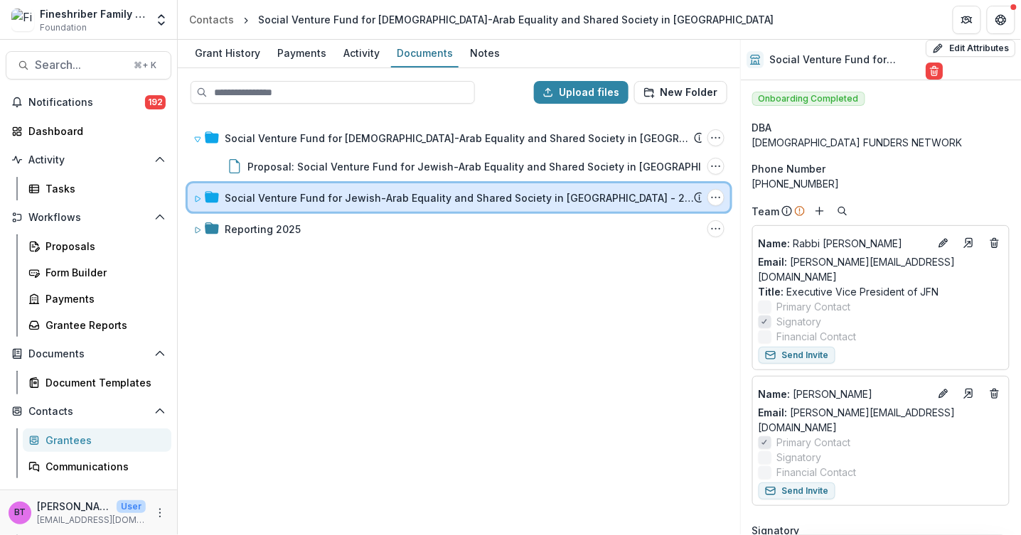
click at [197, 200] on icon at bounding box center [197, 199] width 9 height 9
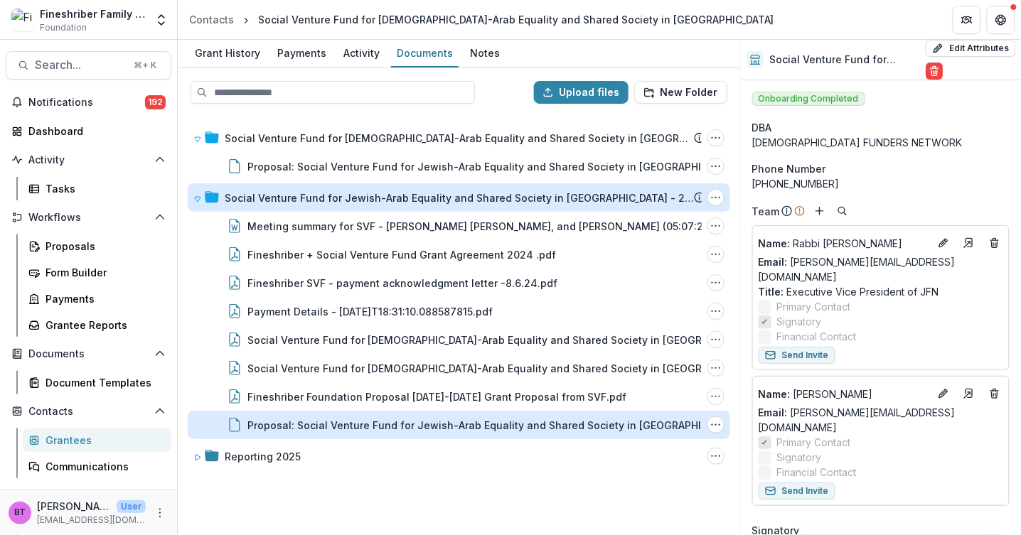
click at [291, 422] on div "Proposal: Social Venture Fund for Jewish-Arab Equality and Shared Society in [G…" at bounding box center [481, 425] width 469 height 15
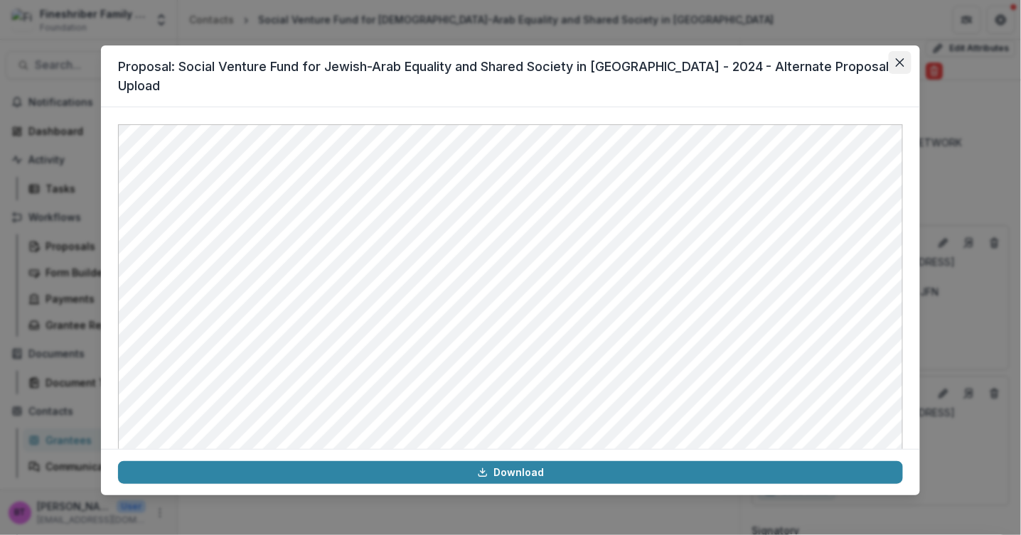
click at [902, 63] on icon "Close" at bounding box center [900, 62] width 9 height 9
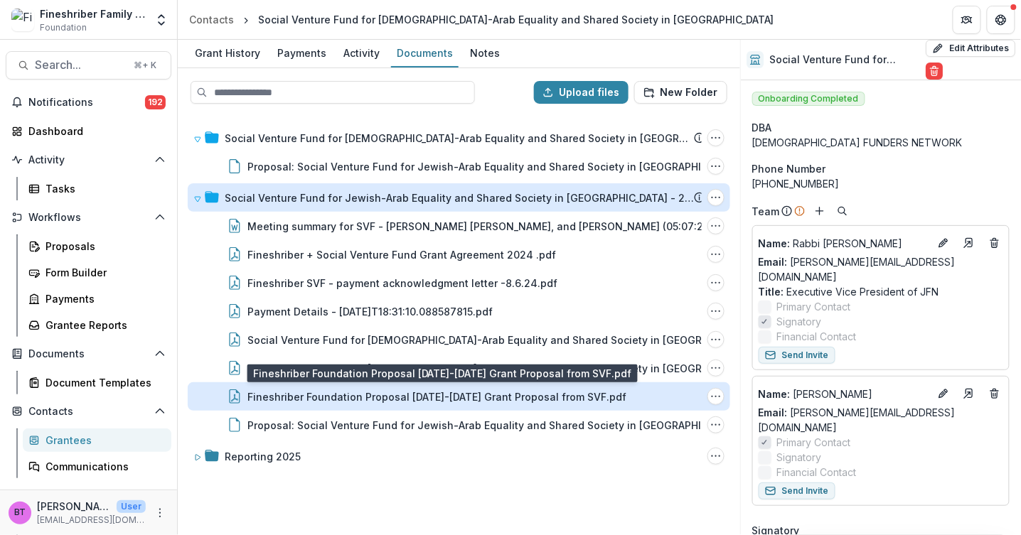
click at [363, 395] on div "Fineshriber Foundation Proposal [DATE]-[DATE] Grant Proposal from SVF.pdf" at bounding box center [436, 397] width 379 height 15
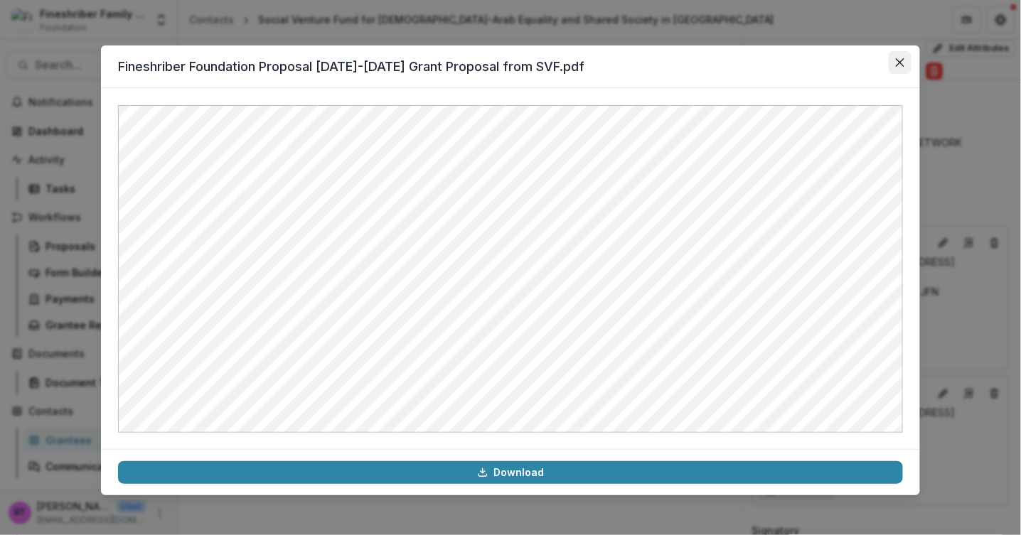
click at [901, 61] on icon "Close" at bounding box center [900, 62] width 9 height 9
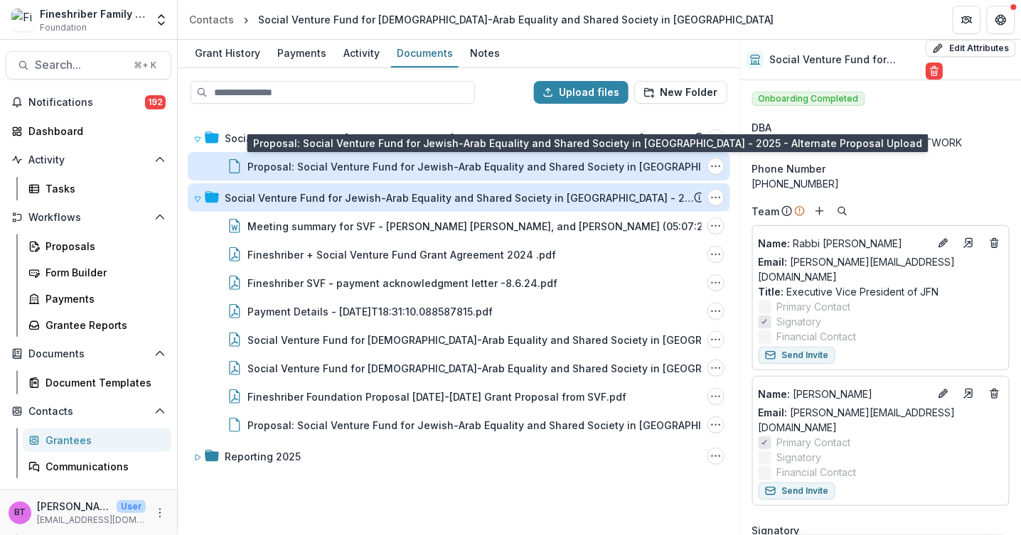
click at [257, 162] on div "Proposal: Social Venture Fund for Jewish-Arab Equality and Shared Society in [G…" at bounding box center [481, 166] width 469 height 15
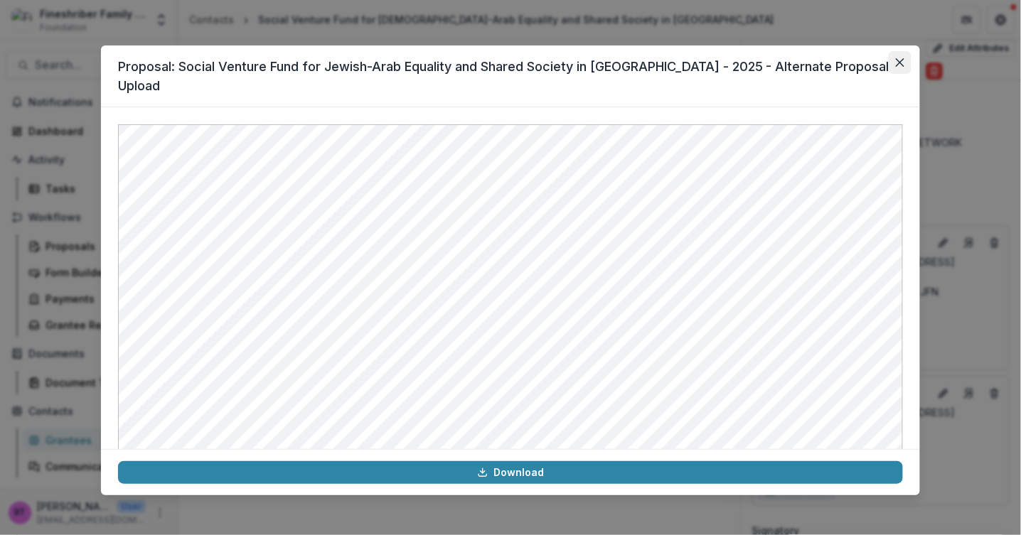
click at [899, 62] on icon "Close" at bounding box center [900, 62] width 9 height 9
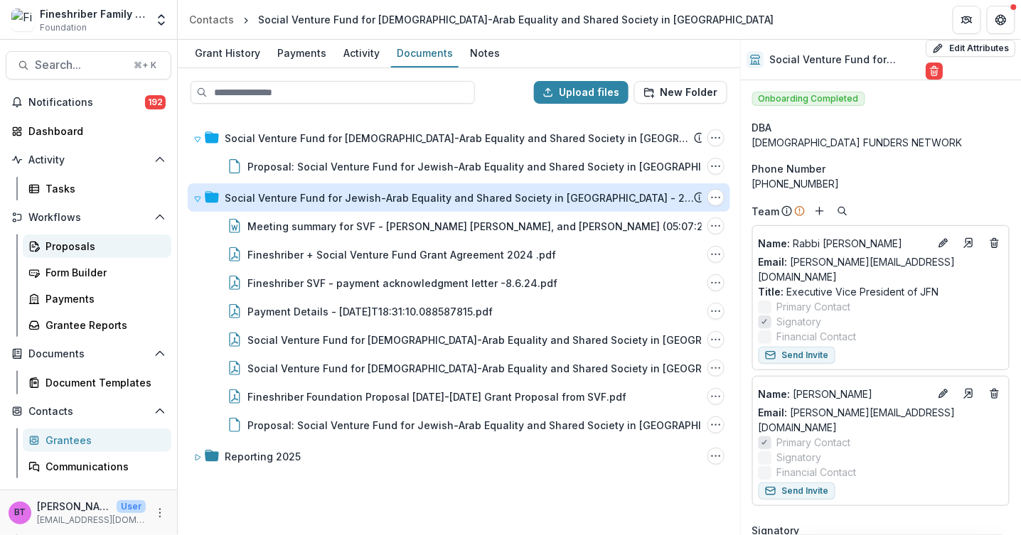
click at [52, 242] on div "Proposals" at bounding box center [102, 246] width 114 height 15
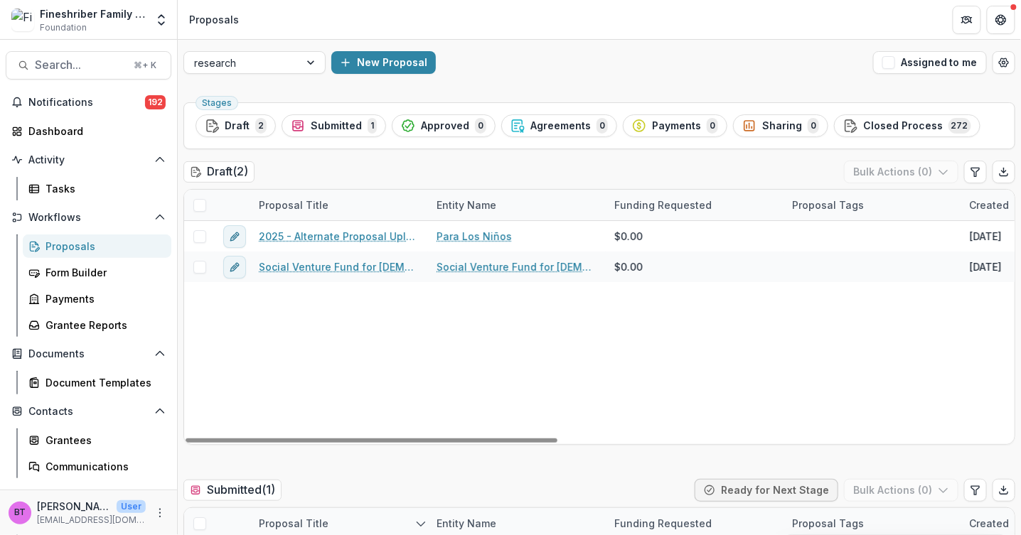
click at [321, 126] on span "Submitted" at bounding box center [336, 126] width 51 height 12
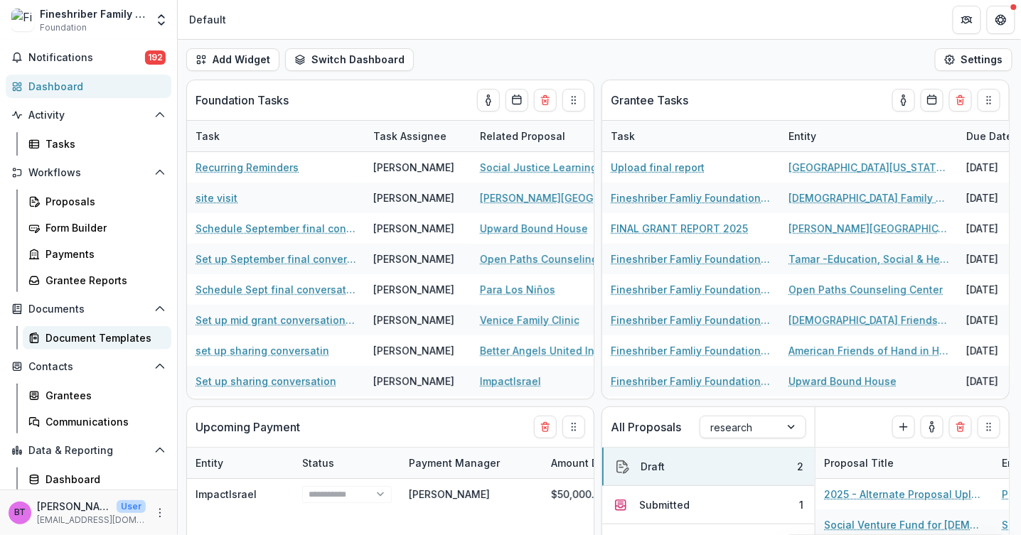
scroll to position [71, 0]
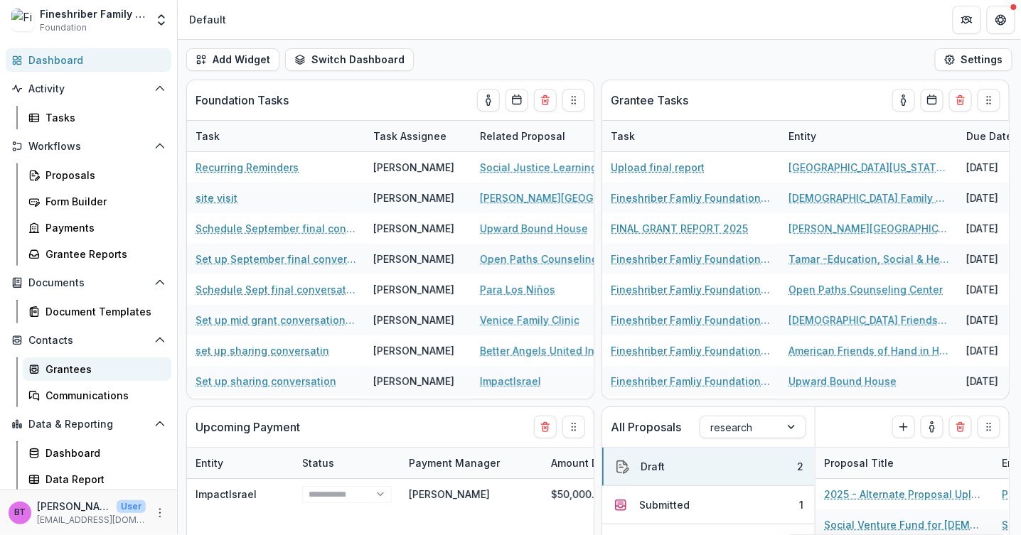
click at [75, 368] on div "Grantees" at bounding box center [102, 369] width 114 height 15
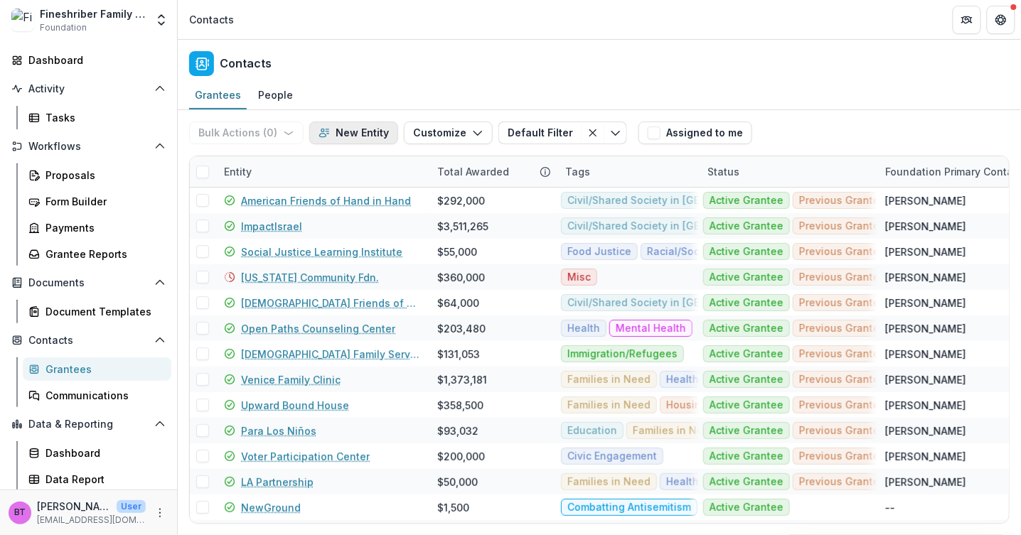
click at [353, 128] on button "New Entity" at bounding box center [353, 133] width 89 height 23
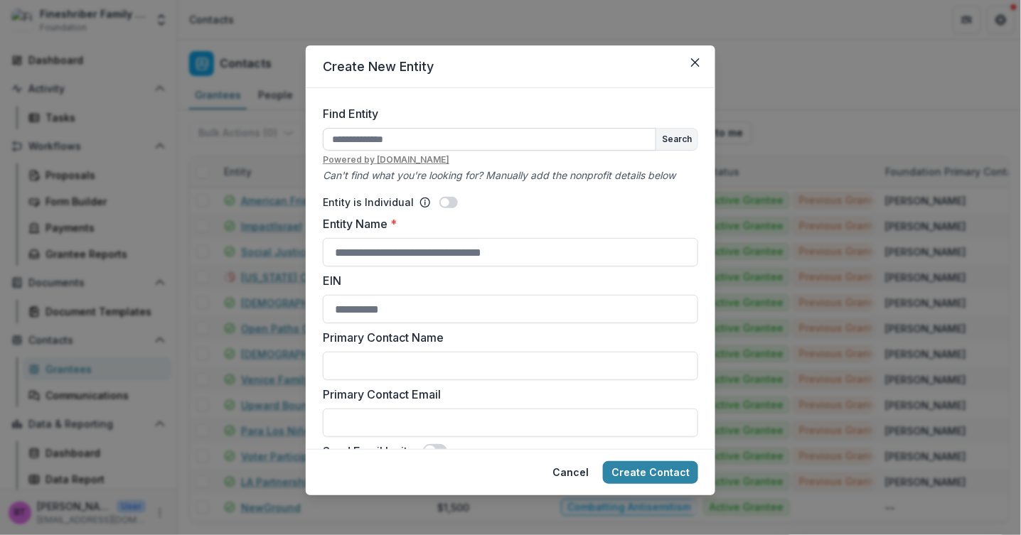
click at [365, 137] on input "Find Entity" at bounding box center [489, 139] width 333 height 23
type input "**********"
click at [675, 134] on button "Search" at bounding box center [676, 139] width 41 height 21
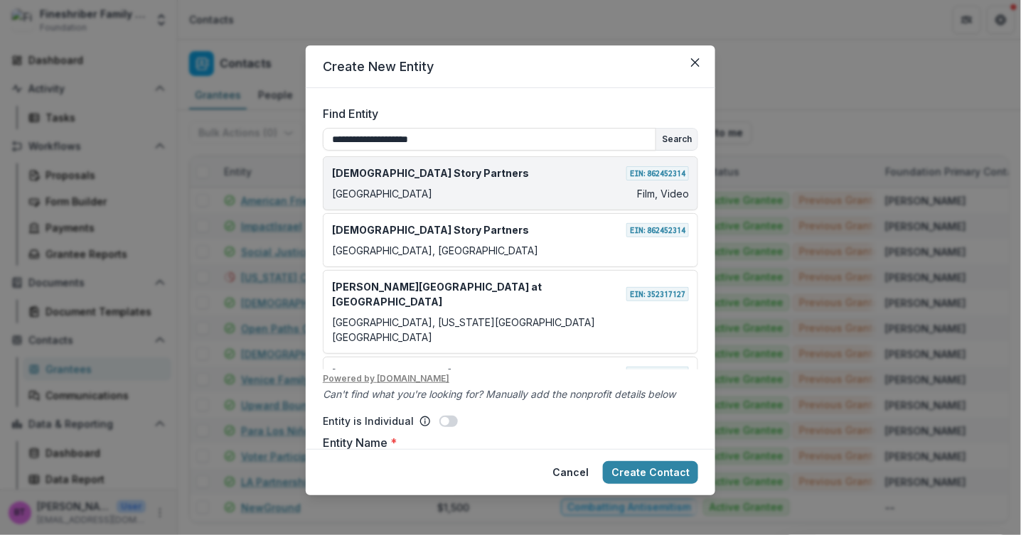
click at [512, 186] on div "Los Angeles Film, Video" at bounding box center [510, 193] width 357 height 15
type input "**********"
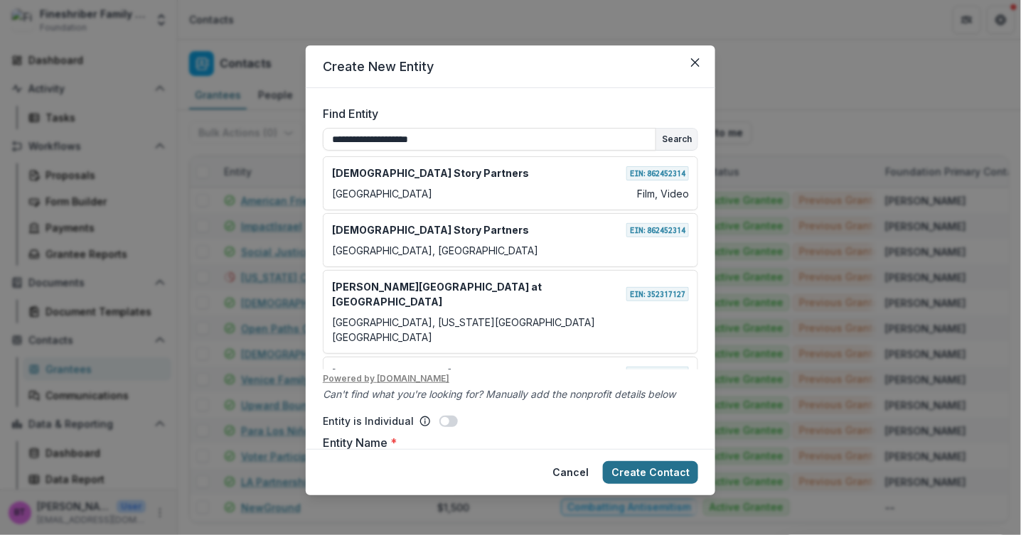
click at [638, 467] on button "Create Contact" at bounding box center [650, 472] width 95 height 23
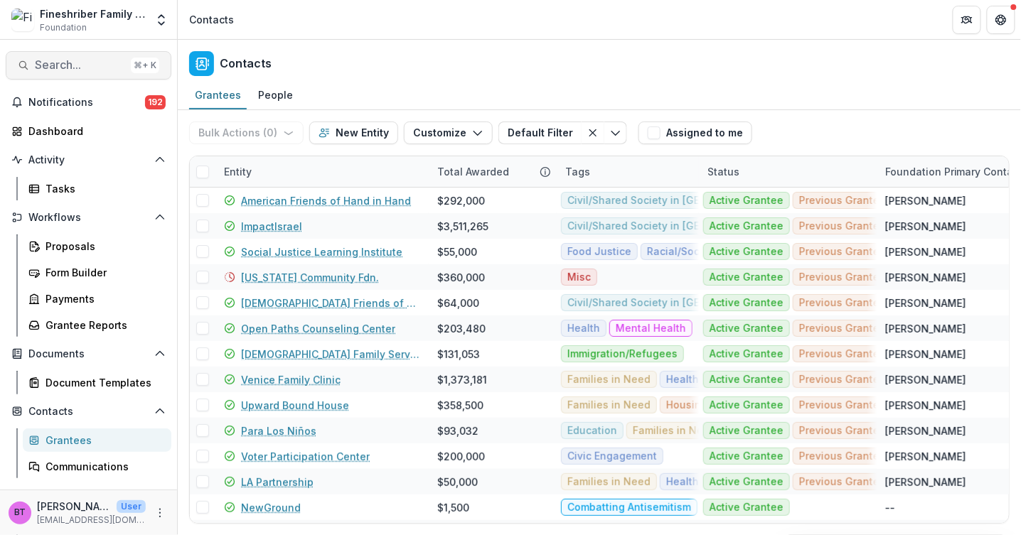
click at [66, 54] on button "Search... ⌘ + K" at bounding box center [89, 65] width 166 height 28
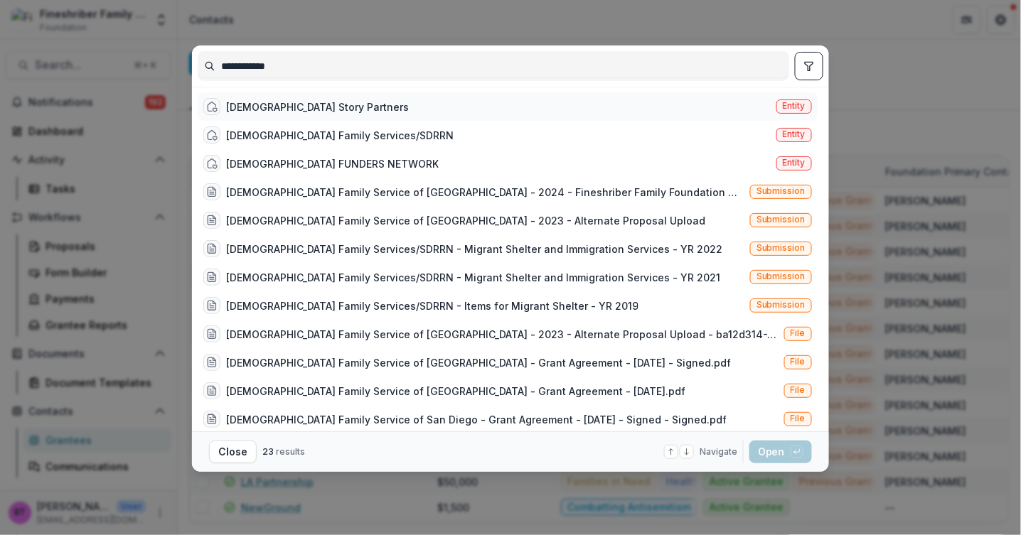
type input "**********"
click at [278, 102] on div "Jewish Story Partners" at bounding box center [317, 107] width 183 height 15
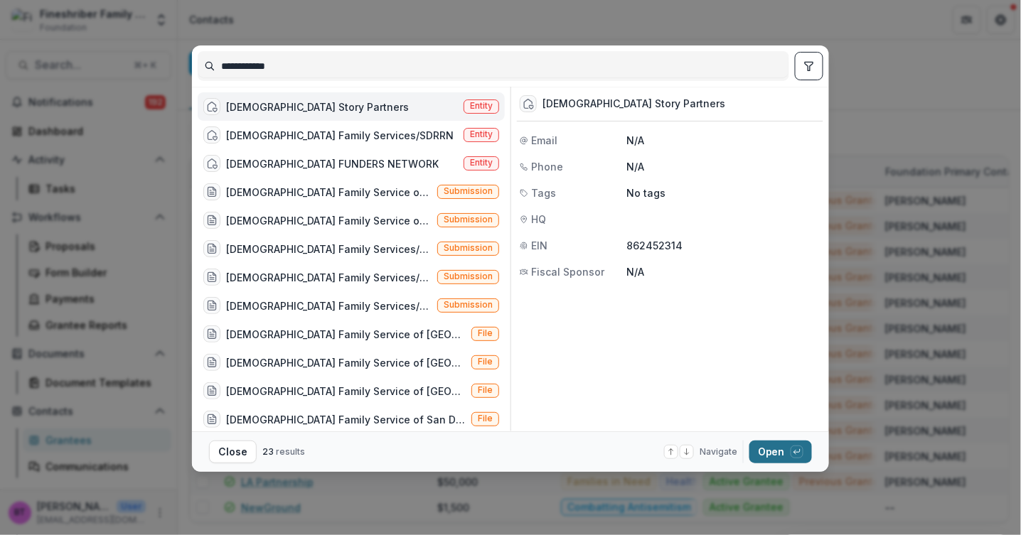
click at [776, 448] on button "Open with enter key" at bounding box center [780, 452] width 63 height 23
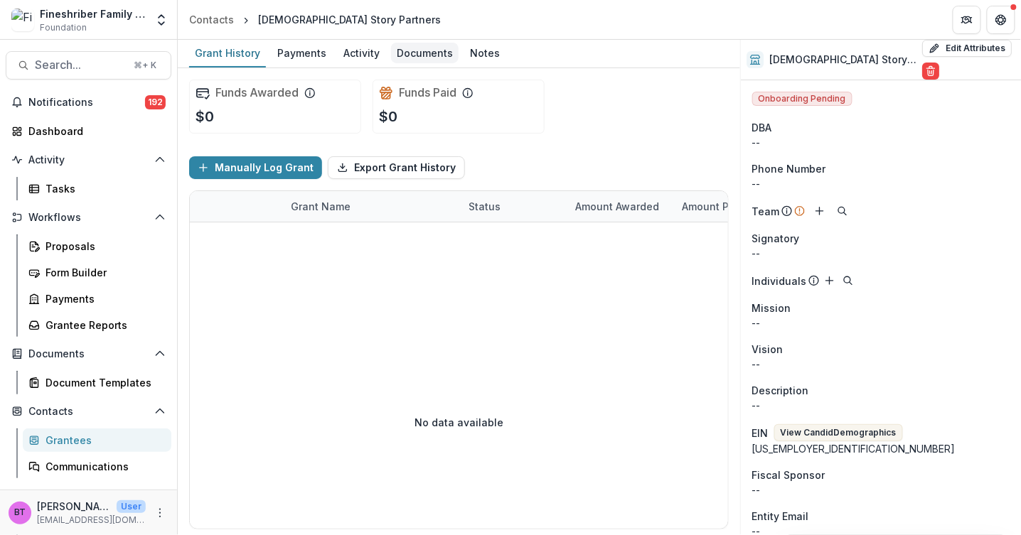
click at [418, 46] on div "Documents" at bounding box center [425, 53] width 68 height 21
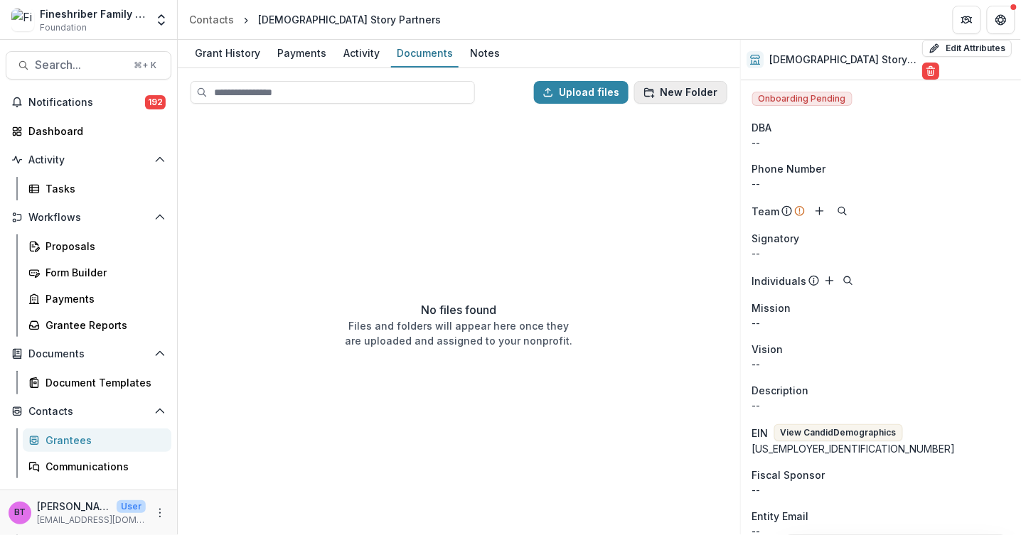
click at [681, 94] on button "New Folder" at bounding box center [680, 92] width 93 height 23
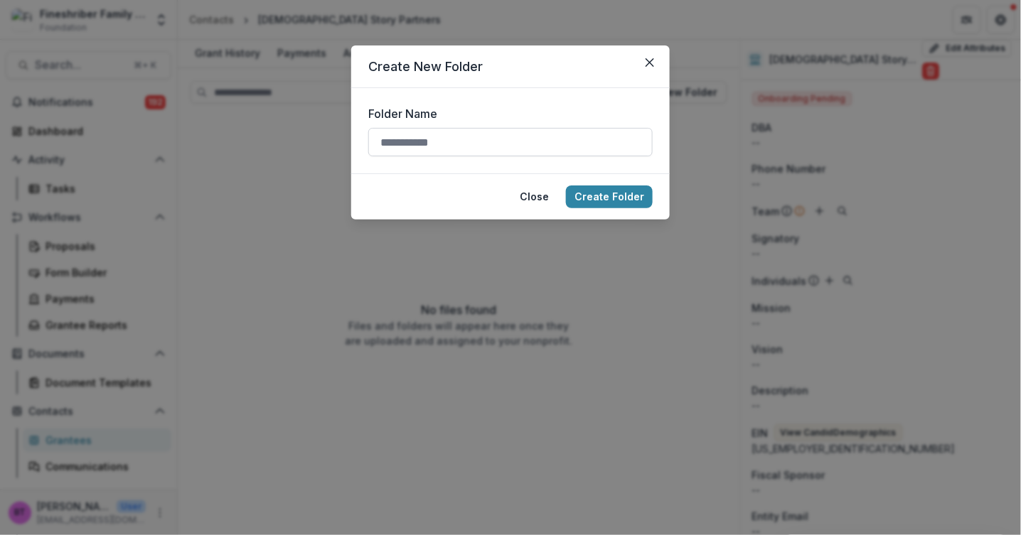
click at [461, 146] on input "Folder Name" at bounding box center [510, 142] width 284 height 28
type input "**********"
click at [612, 191] on button "Create Folder" at bounding box center [609, 197] width 87 height 23
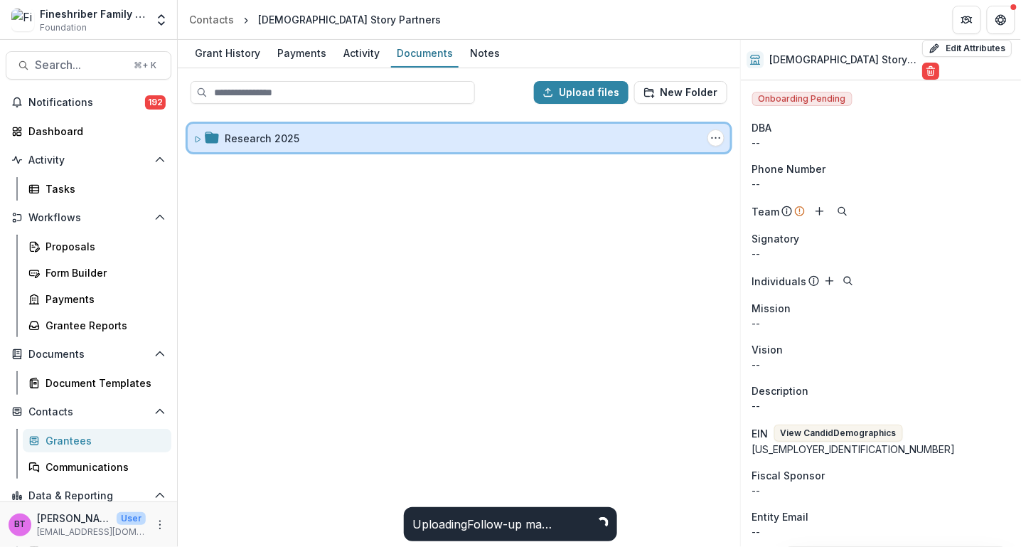
click at [192, 137] on div "Research 2025 Folder Options Rename Add Subfolder Delete" at bounding box center [459, 138] width 542 height 28
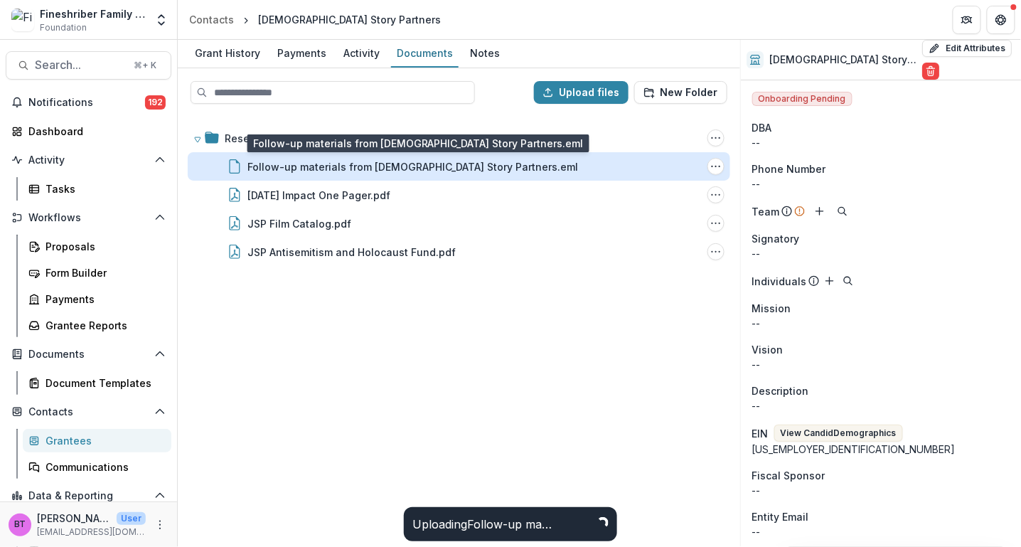
click at [293, 166] on div "Follow-up materials from Jewish Story Partners.eml" at bounding box center [412, 166] width 331 height 15
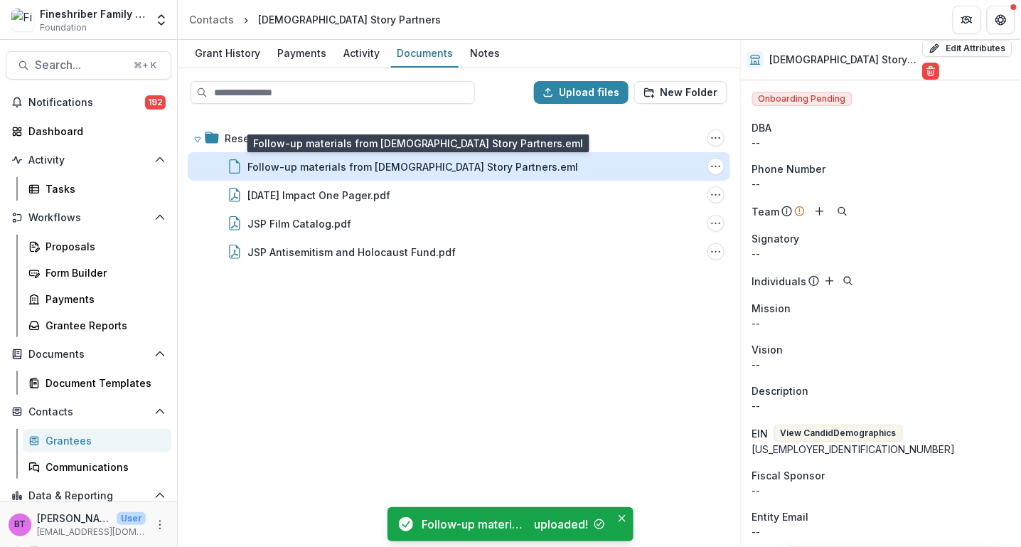
click at [412, 166] on div "Follow-up materials from Jewish Story Partners.eml" at bounding box center [412, 166] width 331 height 15
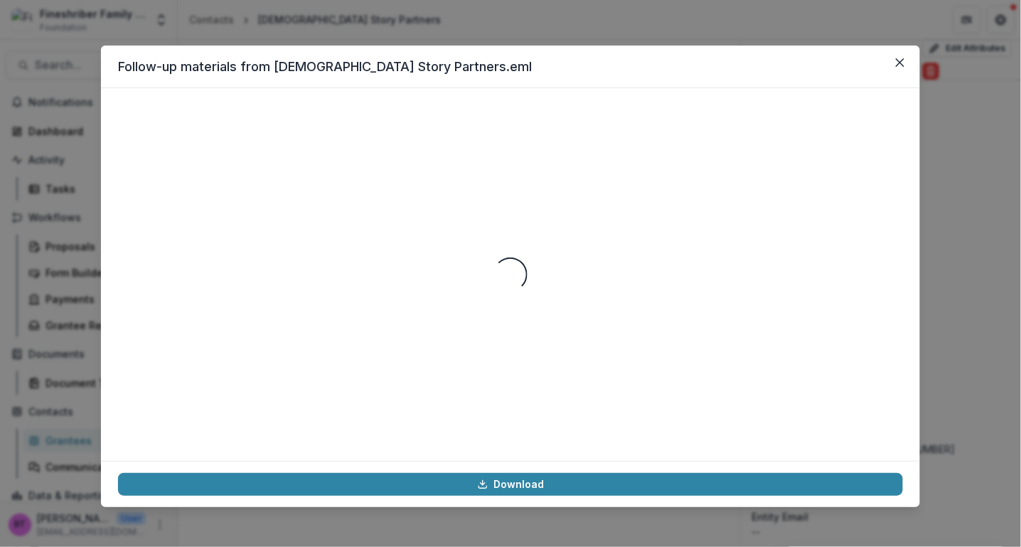
click at [648, 180] on div "Loading..." at bounding box center [510, 274] width 785 height 338
click at [901, 60] on icon "Close" at bounding box center [900, 62] width 9 height 9
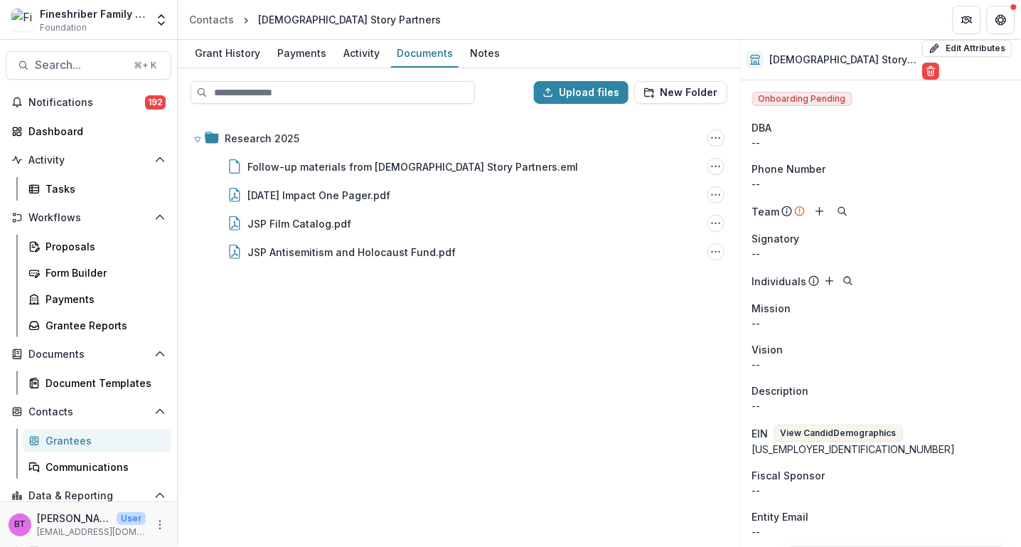
click at [522, 330] on div "Research 2025 Folder Options Rename Add Subfolder Delete Follow-up materials fr…" at bounding box center [458, 330] width 559 height 430
click at [820, 208] on line "Add" at bounding box center [820, 211] width 0 height 7
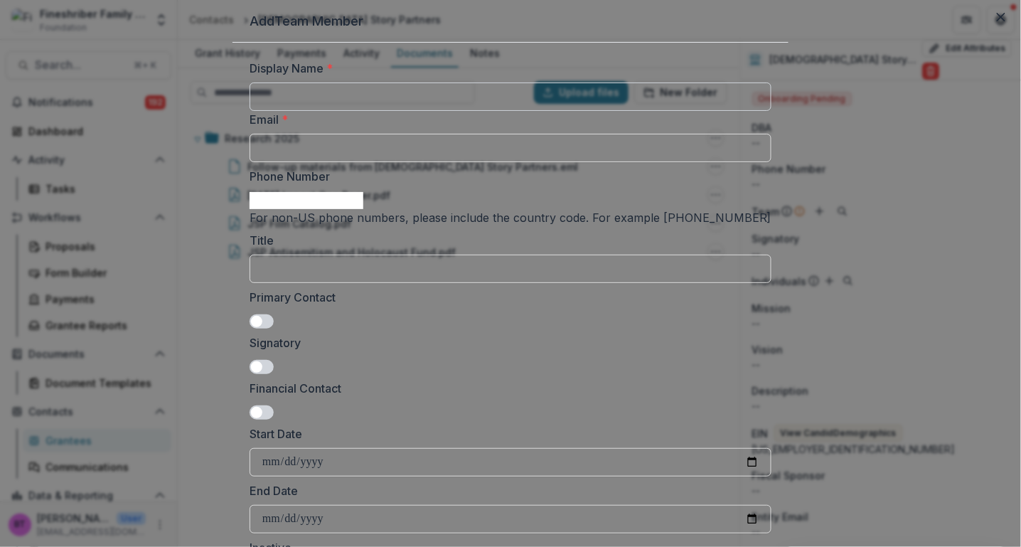
click at [366, 111] on input "Display Name *" at bounding box center [511, 96] width 522 height 28
type input "**********"
click at [390, 162] on input "Email *" at bounding box center [511, 148] width 522 height 28
click at [306, 162] on input "Email *" at bounding box center [511, 148] width 522 height 28
paste input "**********"
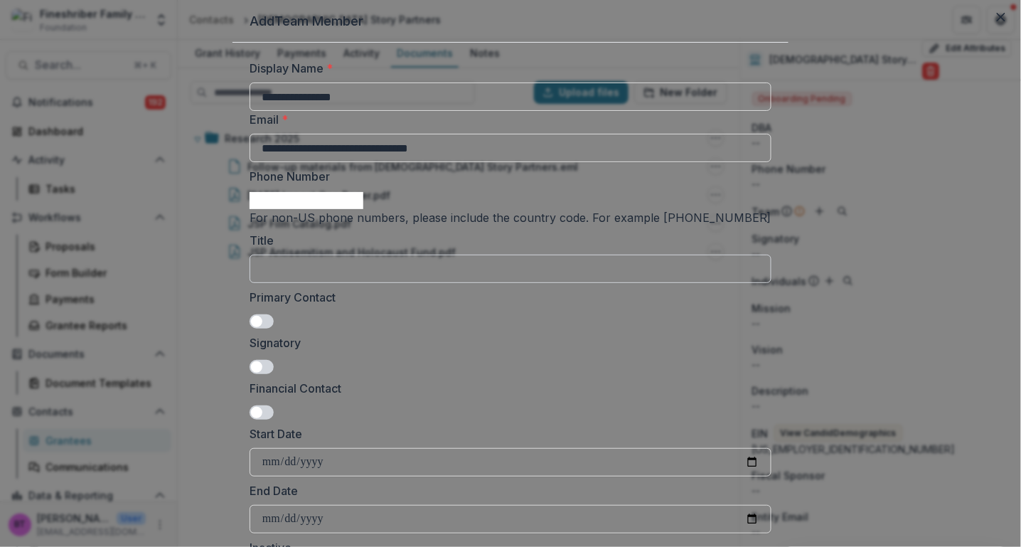
type input "**********"
click at [316, 283] on input "Title" at bounding box center [511, 269] width 522 height 28
type input "**********"
click at [262, 327] on span at bounding box center [256, 321] width 11 height 11
click at [274, 374] on span at bounding box center [262, 367] width 24 height 14
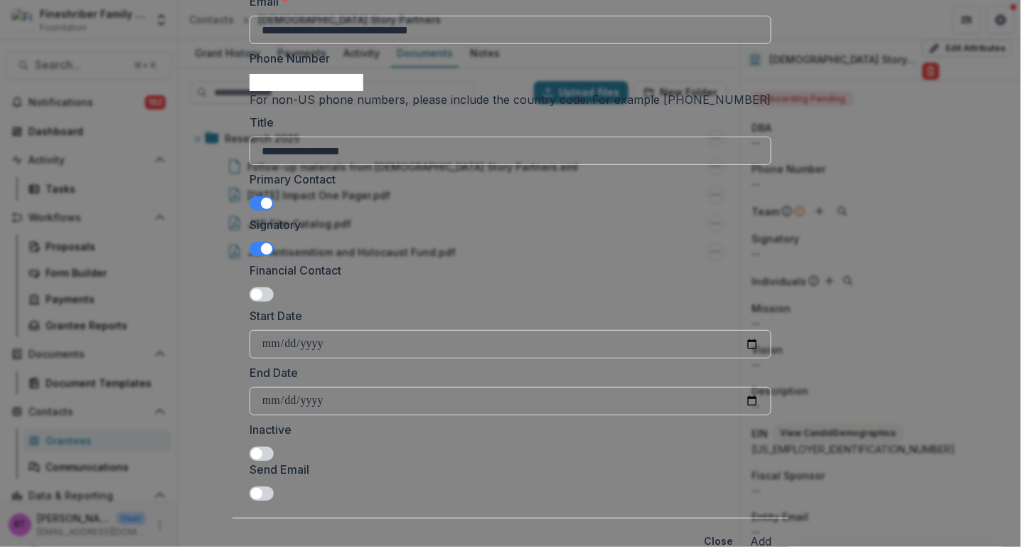
scroll to position [123, 0]
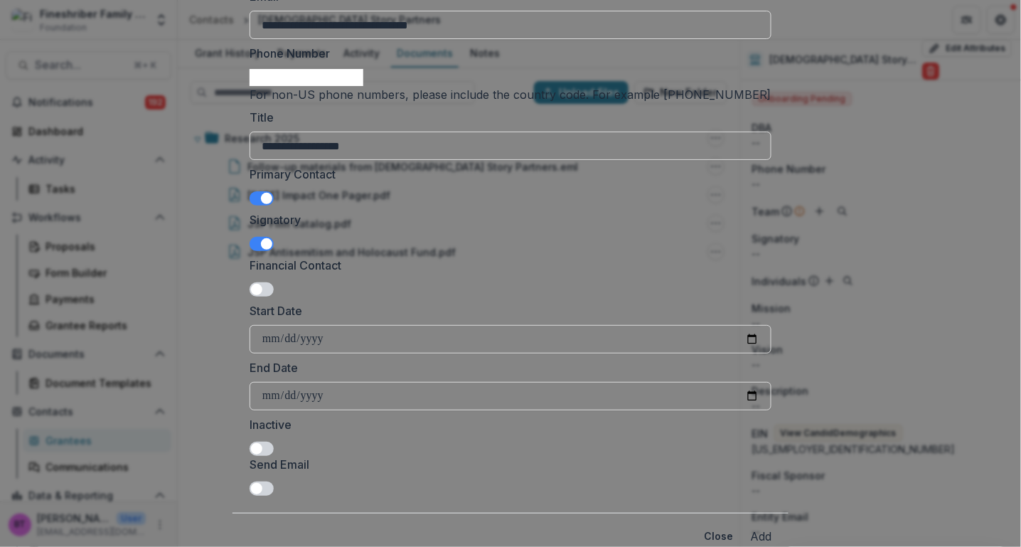
click at [262, 295] on span at bounding box center [256, 289] width 11 height 11
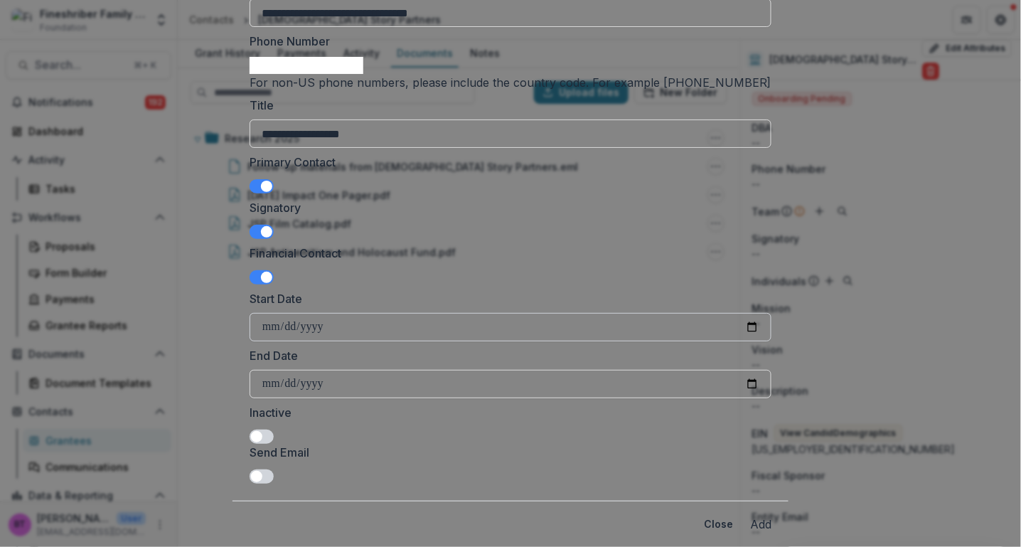
scroll to position [238, 0]
click at [750, 515] on button "Add" at bounding box center [760, 523] width 21 height 17
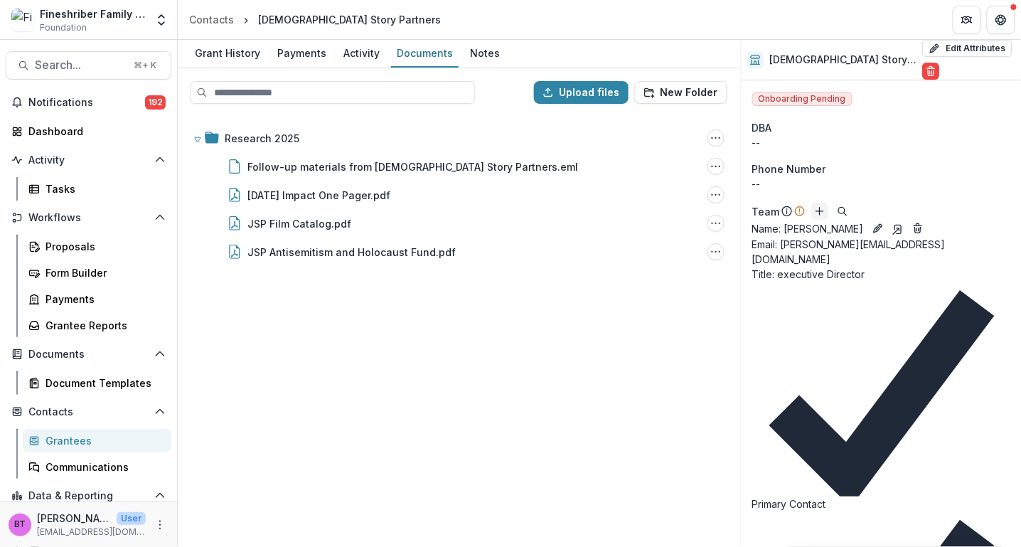
click at [815, 205] on icon "Add" at bounding box center [819, 210] width 11 height 11
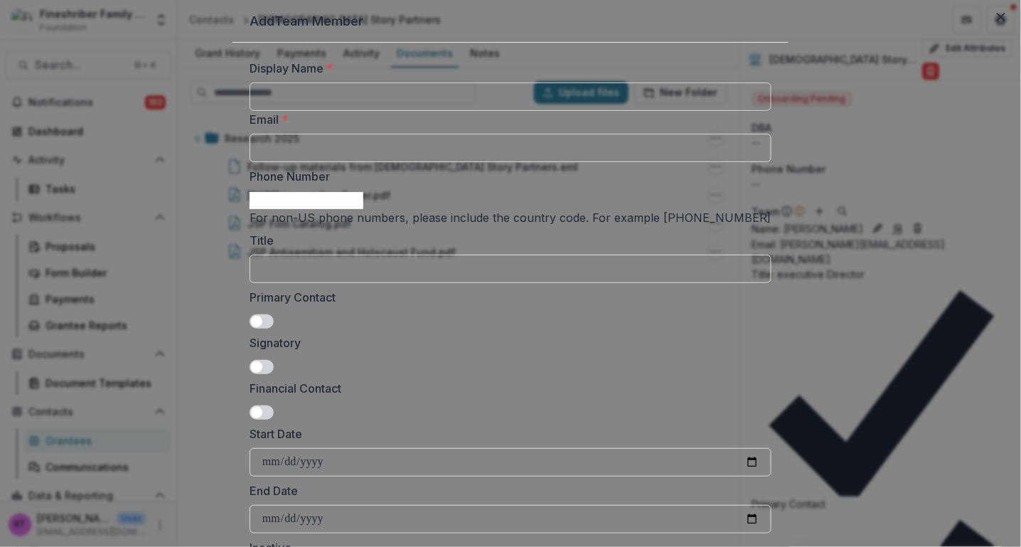
click at [377, 111] on input "Display Name *" at bounding box center [511, 96] width 522 height 28
type input "**********"
click at [345, 162] on input "Email *" at bounding box center [511, 148] width 522 height 28
paste input "**********"
type input "**********"
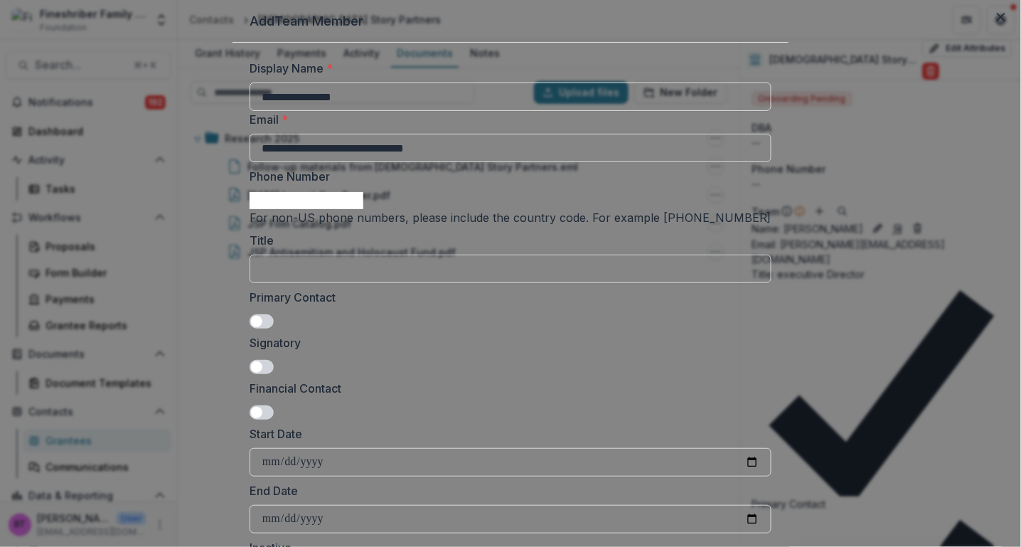
click at [334, 283] on input "Title" at bounding box center [511, 269] width 522 height 28
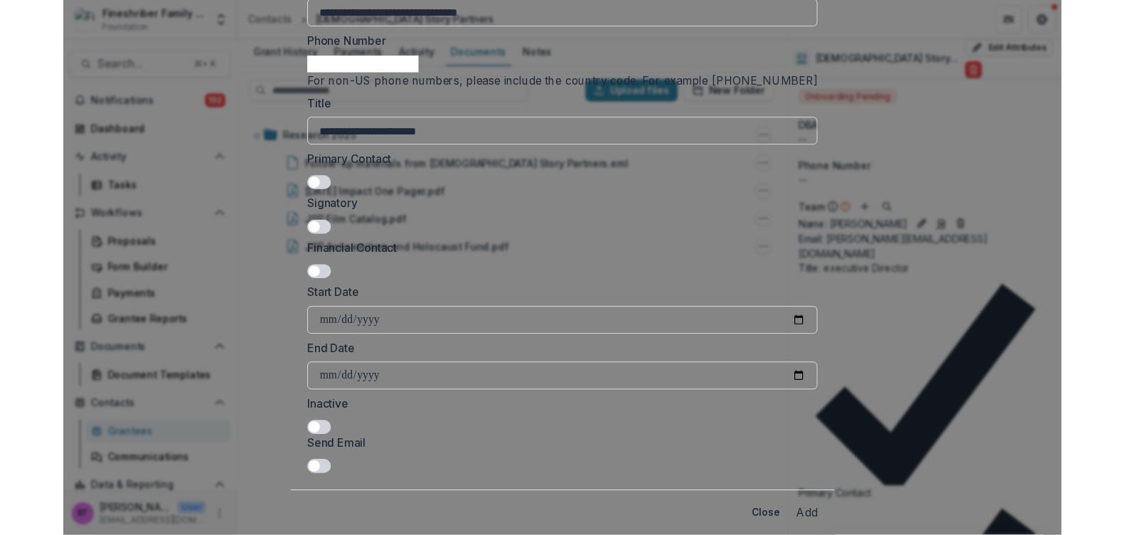
scroll to position [247, 0]
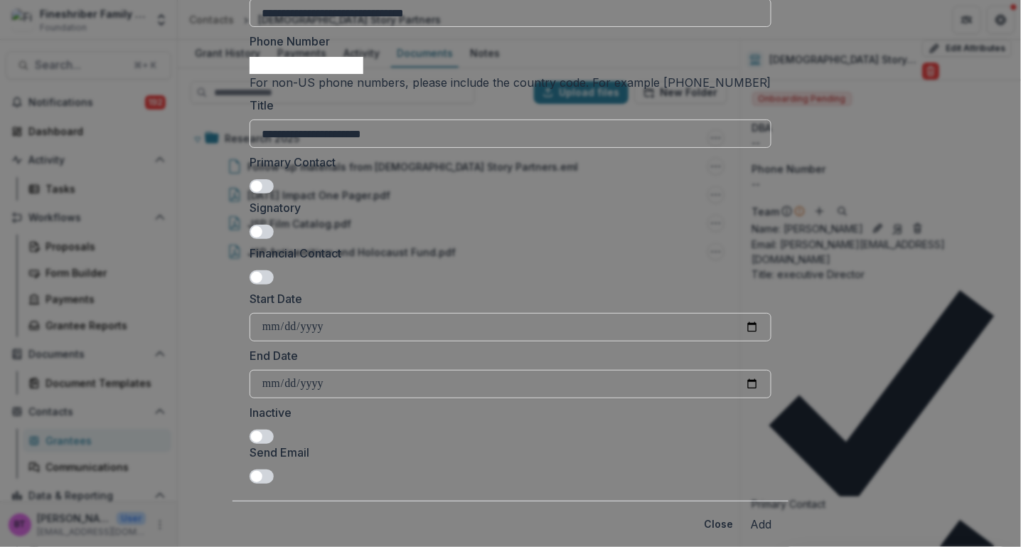
type input "**********"
click at [750, 515] on button "Add" at bounding box center [760, 523] width 21 height 17
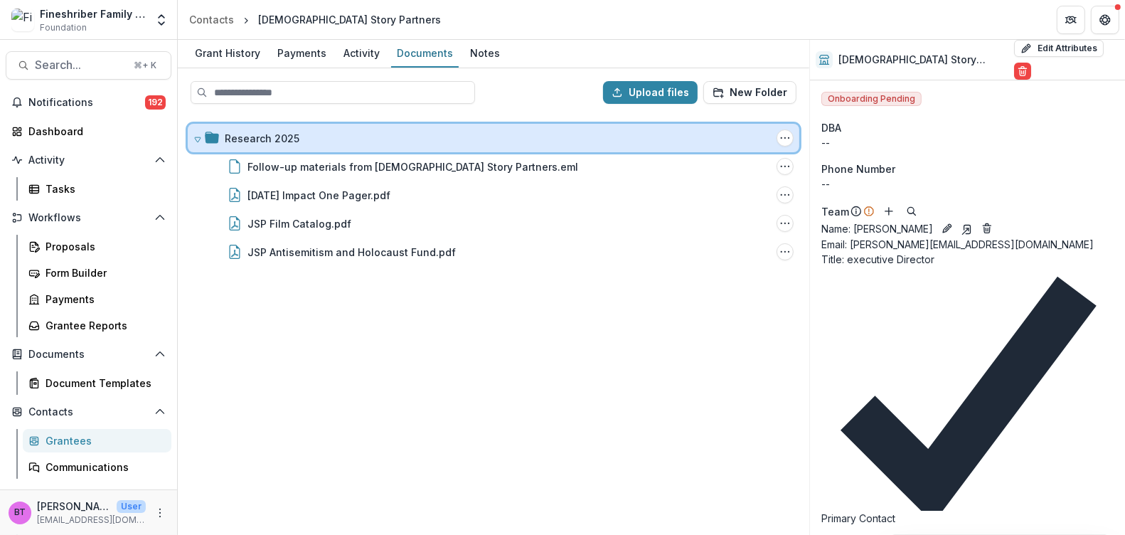
click at [195, 135] on icon at bounding box center [197, 139] width 9 height 9
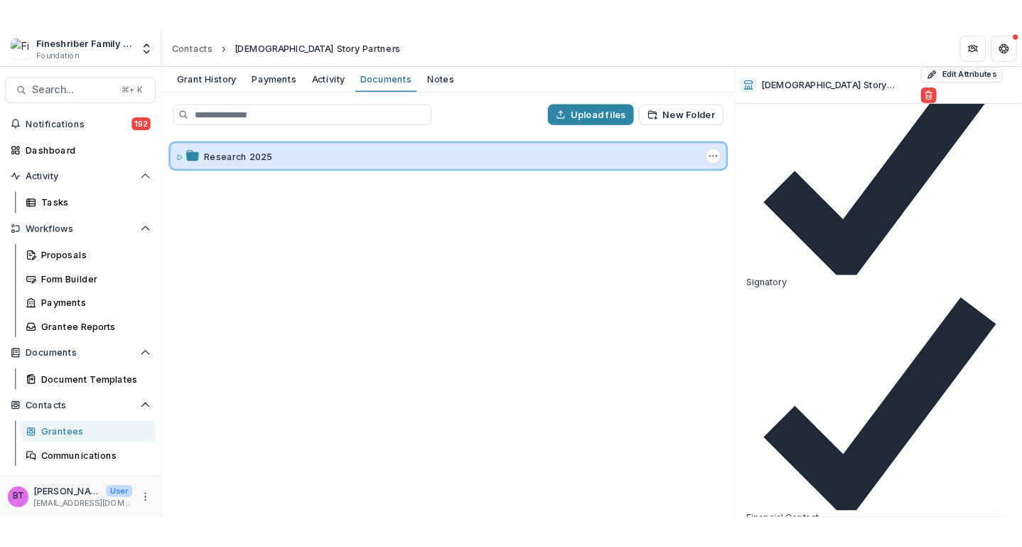
scroll to position [609, 0]
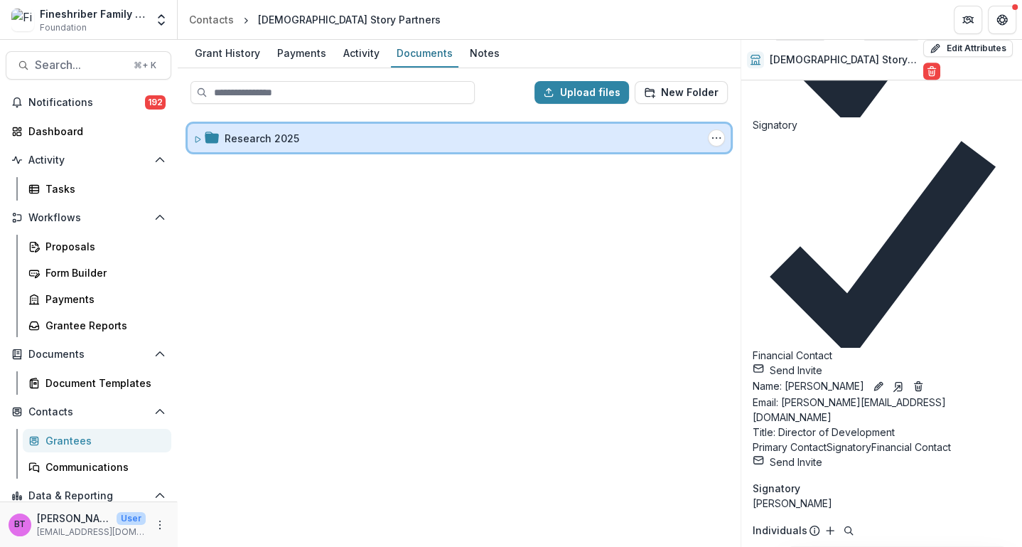
click at [195, 136] on icon at bounding box center [197, 139] width 5 height 6
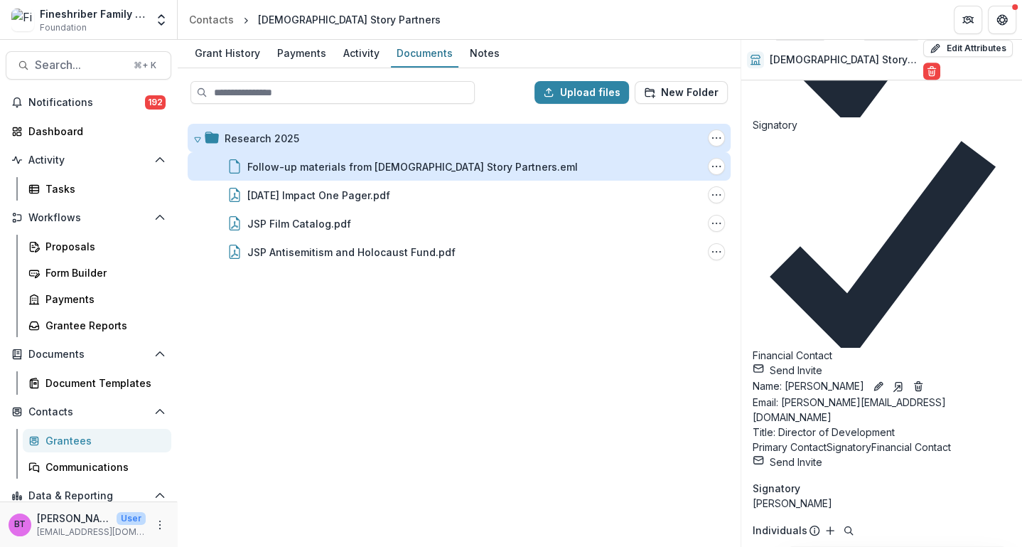
click at [272, 165] on div "Follow-up materials from Jewish Story Partners.eml" at bounding box center [412, 166] width 331 height 15
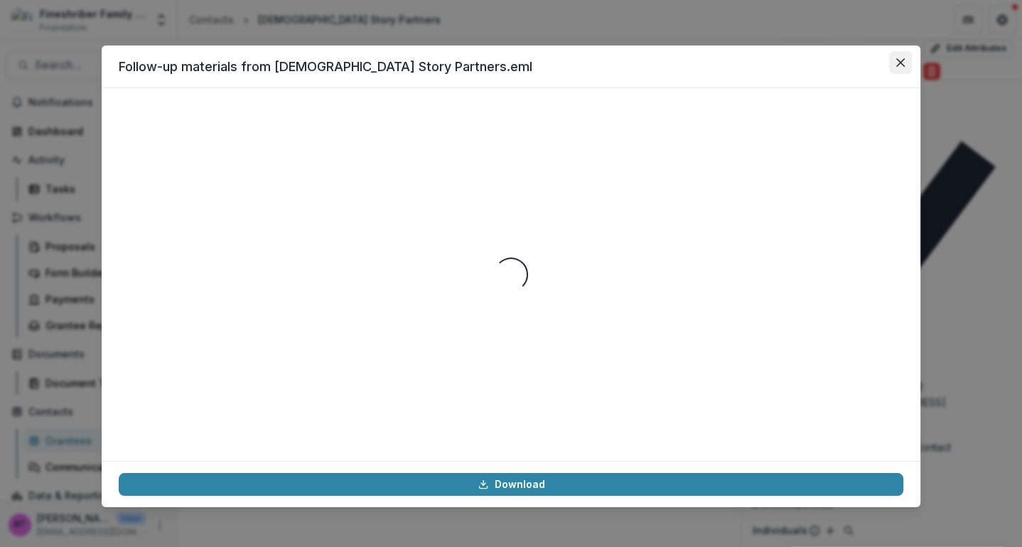
click at [904, 60] on icon "Close" at bounding box center [900, 62] width 9 height 9
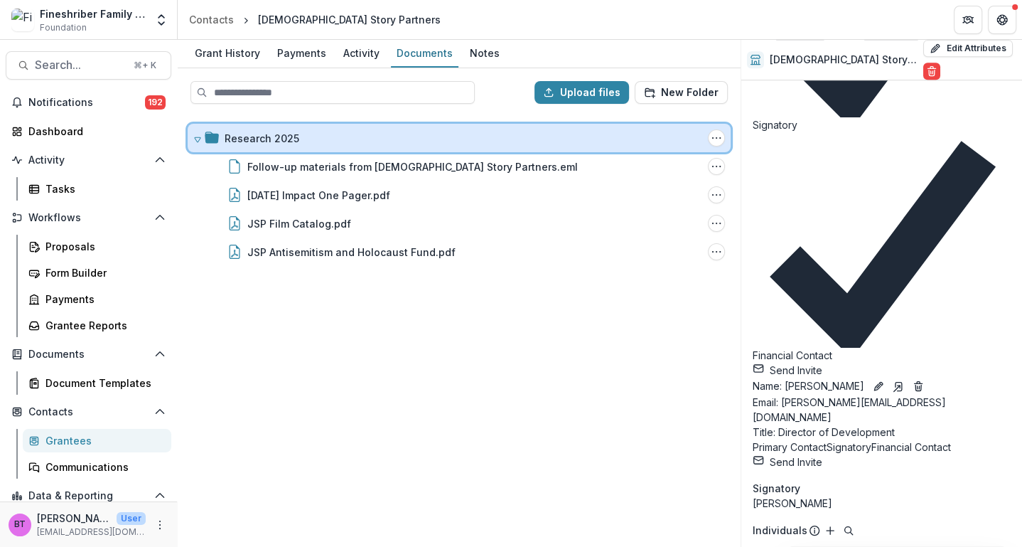
click at [196, 135] on icon at bounding box center [197, 139] width 9 height 9
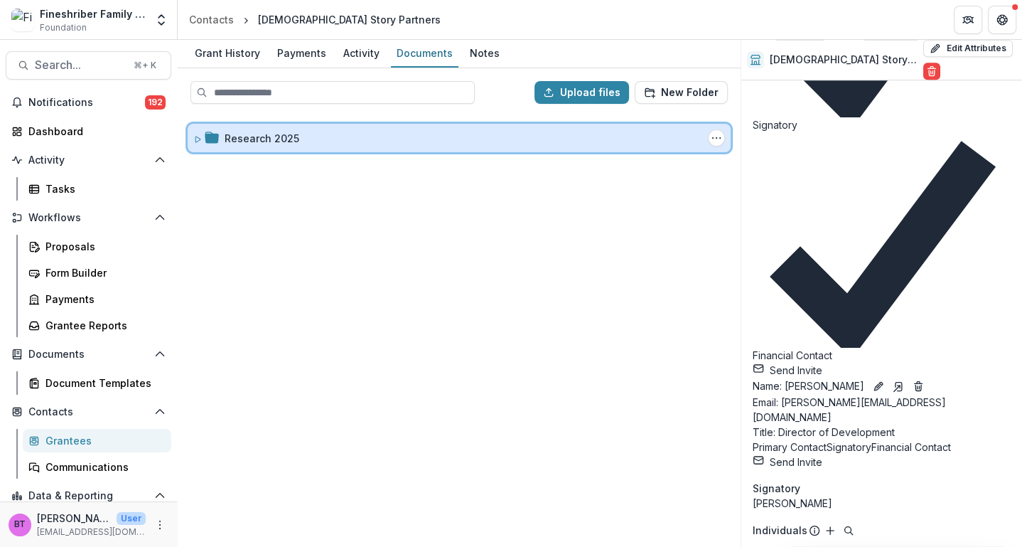
click at [196, 135] on icon at bounding box center [197, 139] width 9 height 9
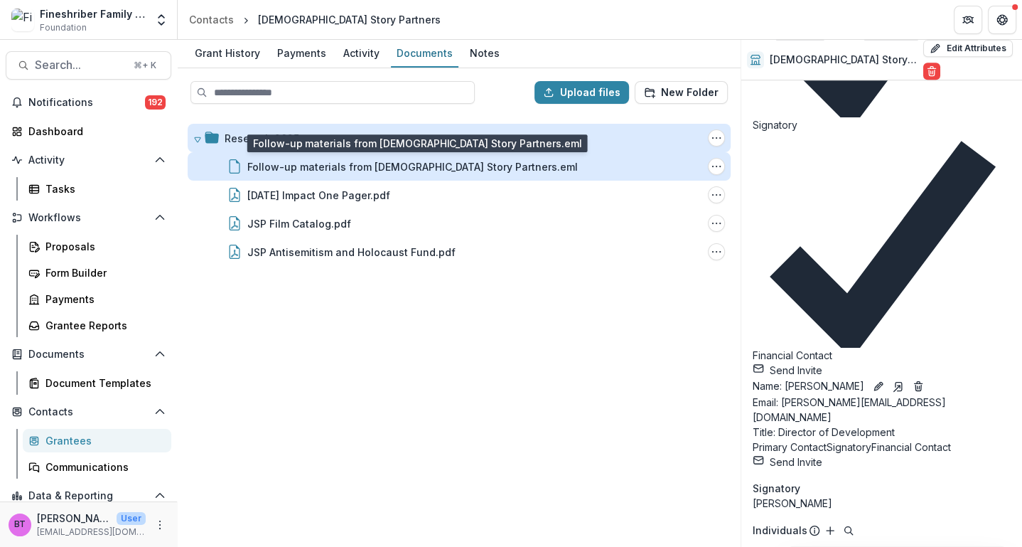
click at [286, 163] on div "Follow-up materials from Jewish Story Partners.eml" at bounding box center [412, 166] width 331 height 15
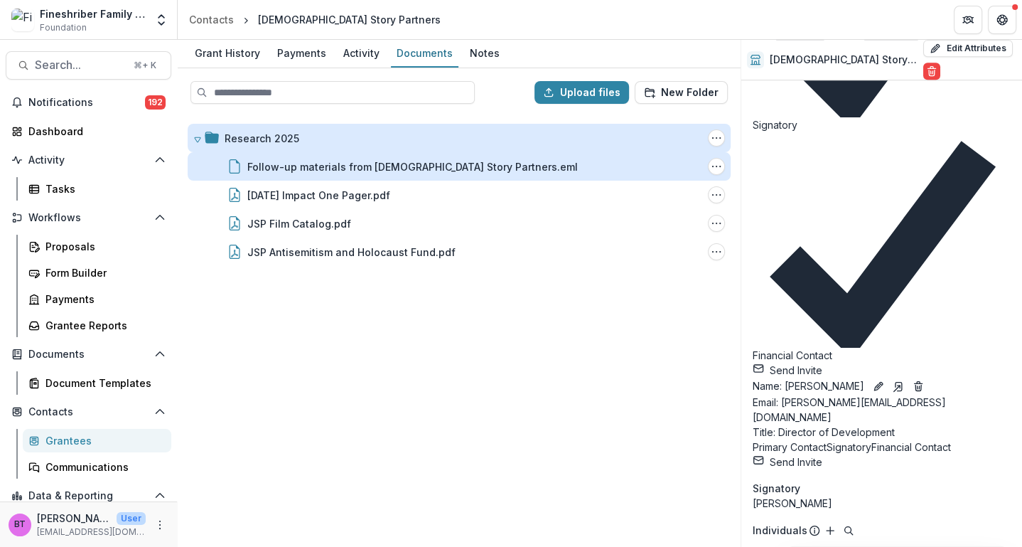
click at [286, 163] on div "Loading..." at bounding box center [511, 275] width 779 height 336
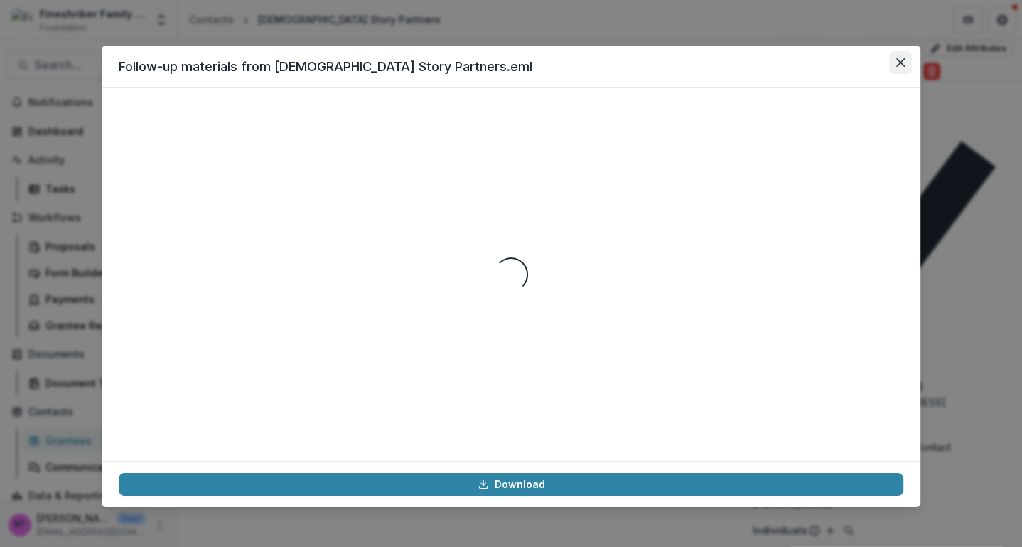
click at [904, 60] on icon "Close" at bounding box center [900, 62] width 9 height 9
